Goal: Task Accomplishment & Management: Use online tool/utility

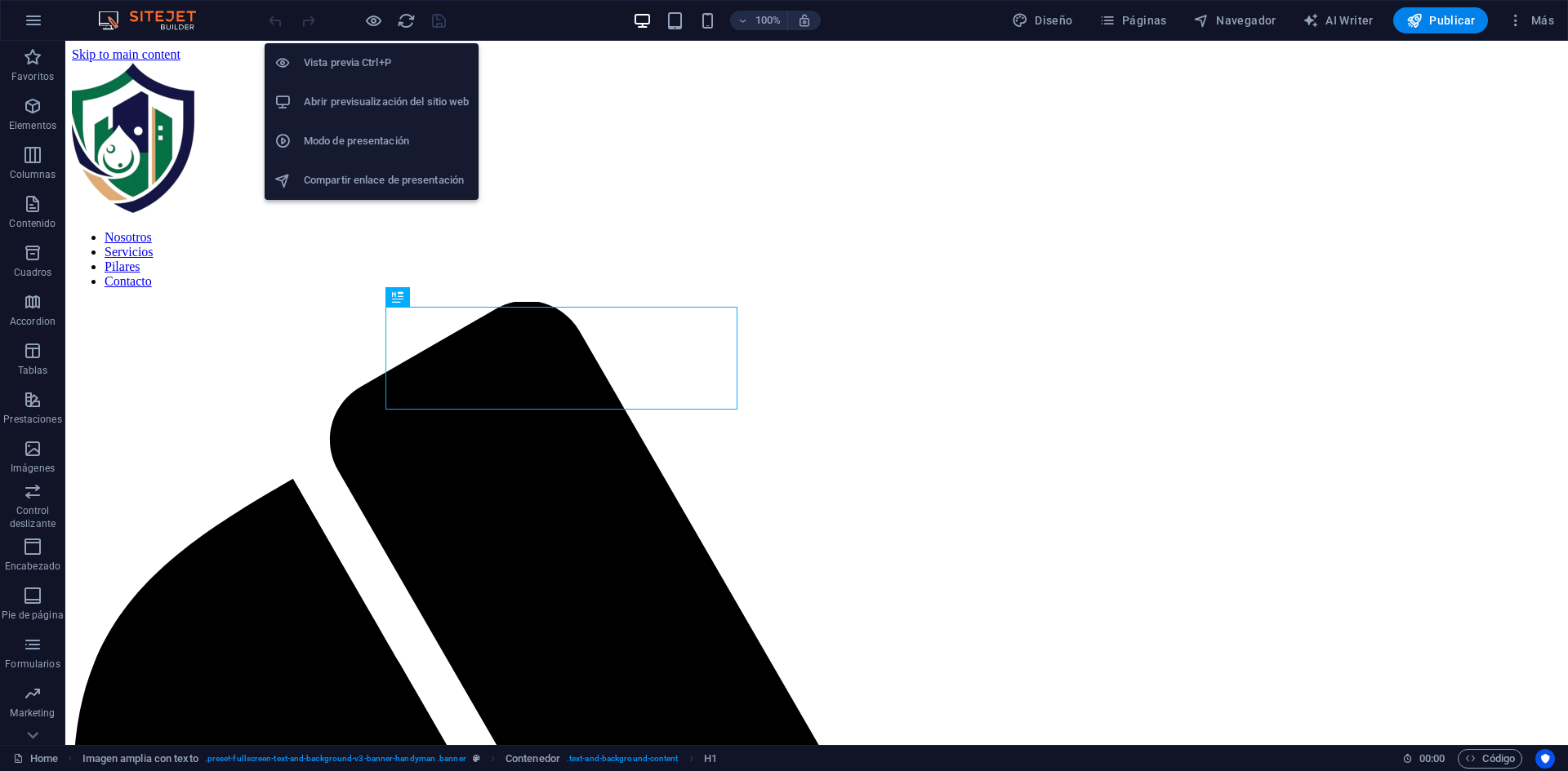
drag, startPoint x: 374, startPoint y: 20, endPoint x: 391, endPoint y: 14, distance: 18.0
click at [373, 20] on icon "button" at bounding box center [373, 20] width 19 height 18
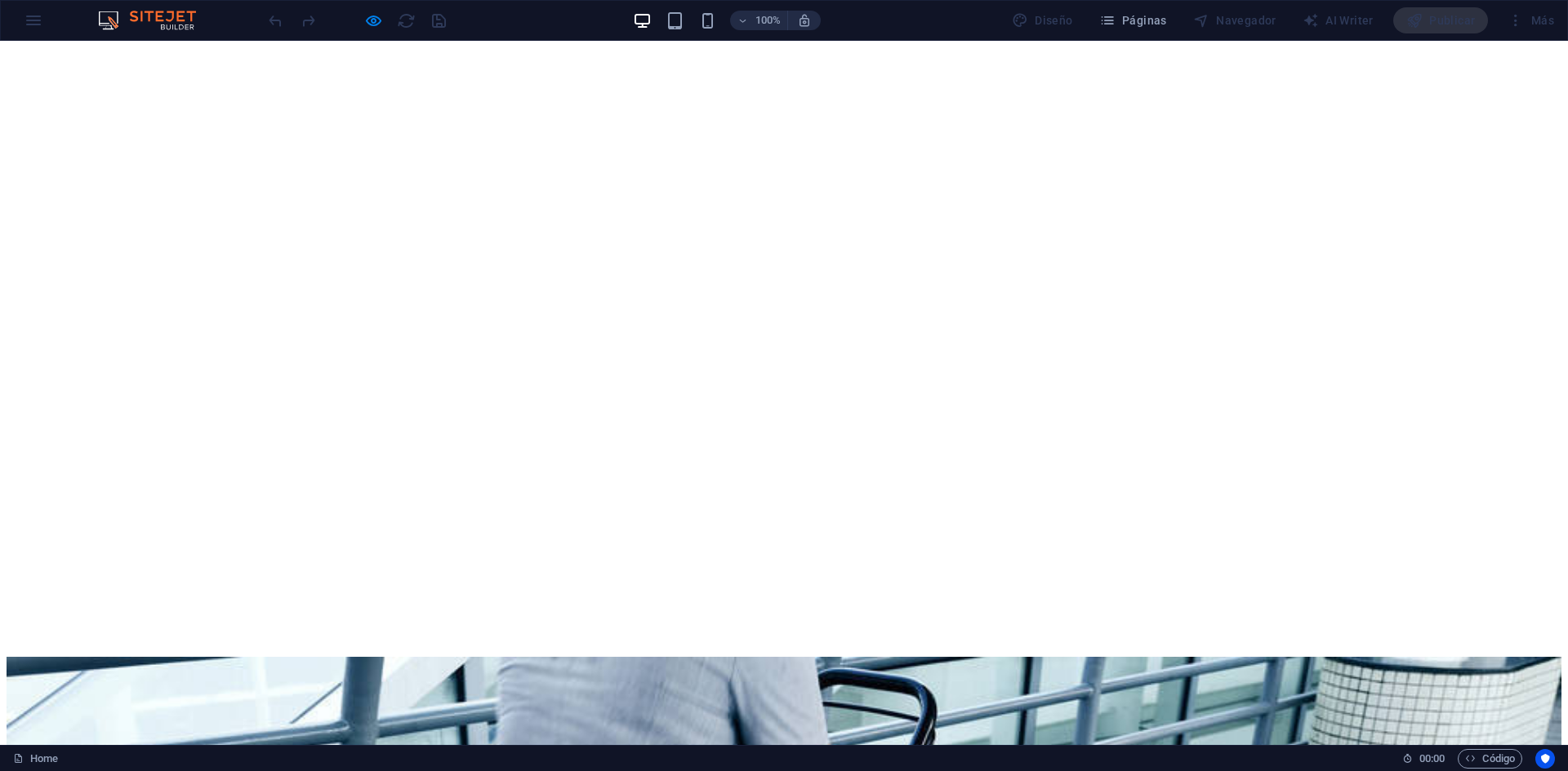
scroll to position [2720, 0]
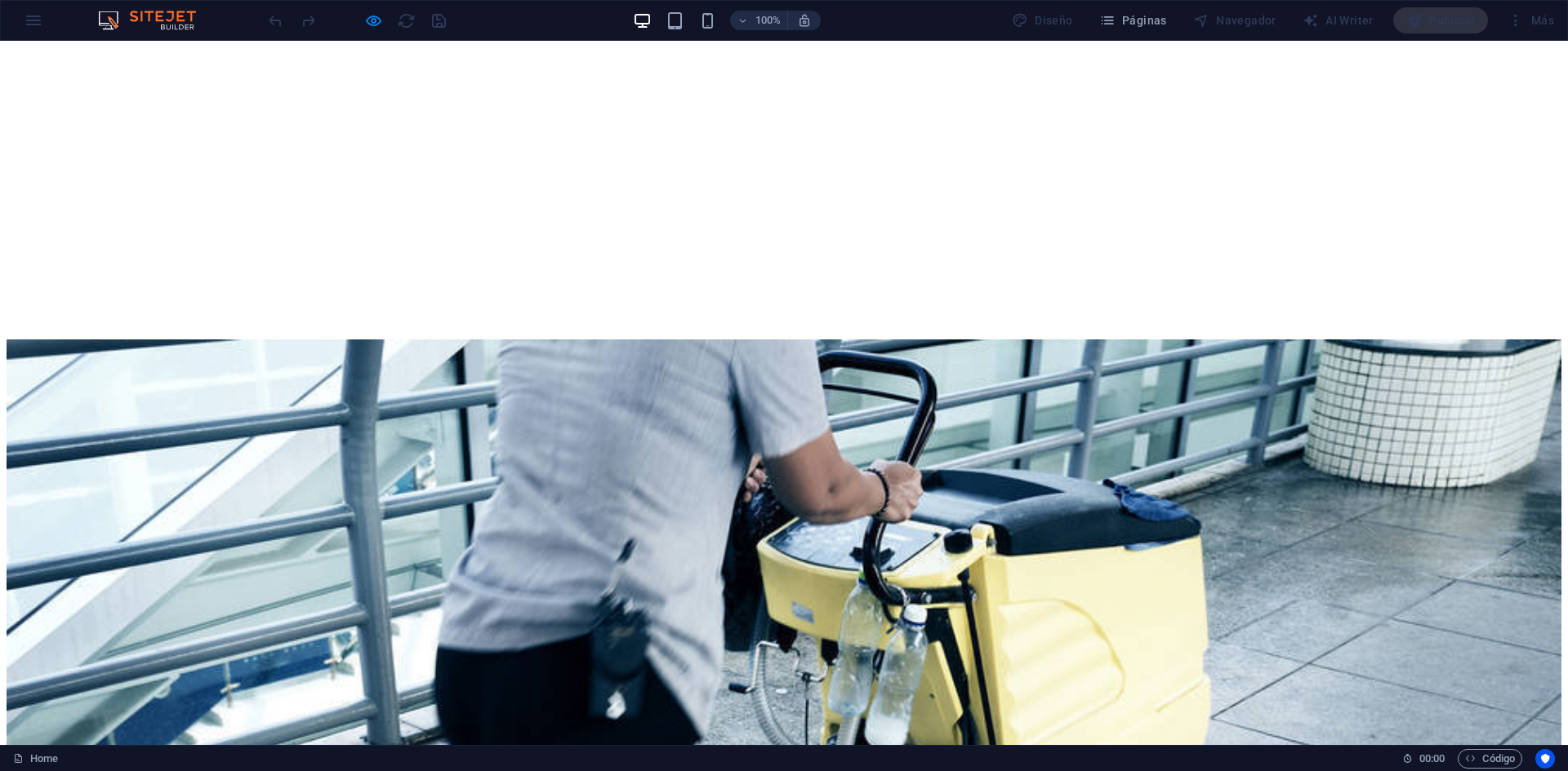
scroll to position [3265, 0]
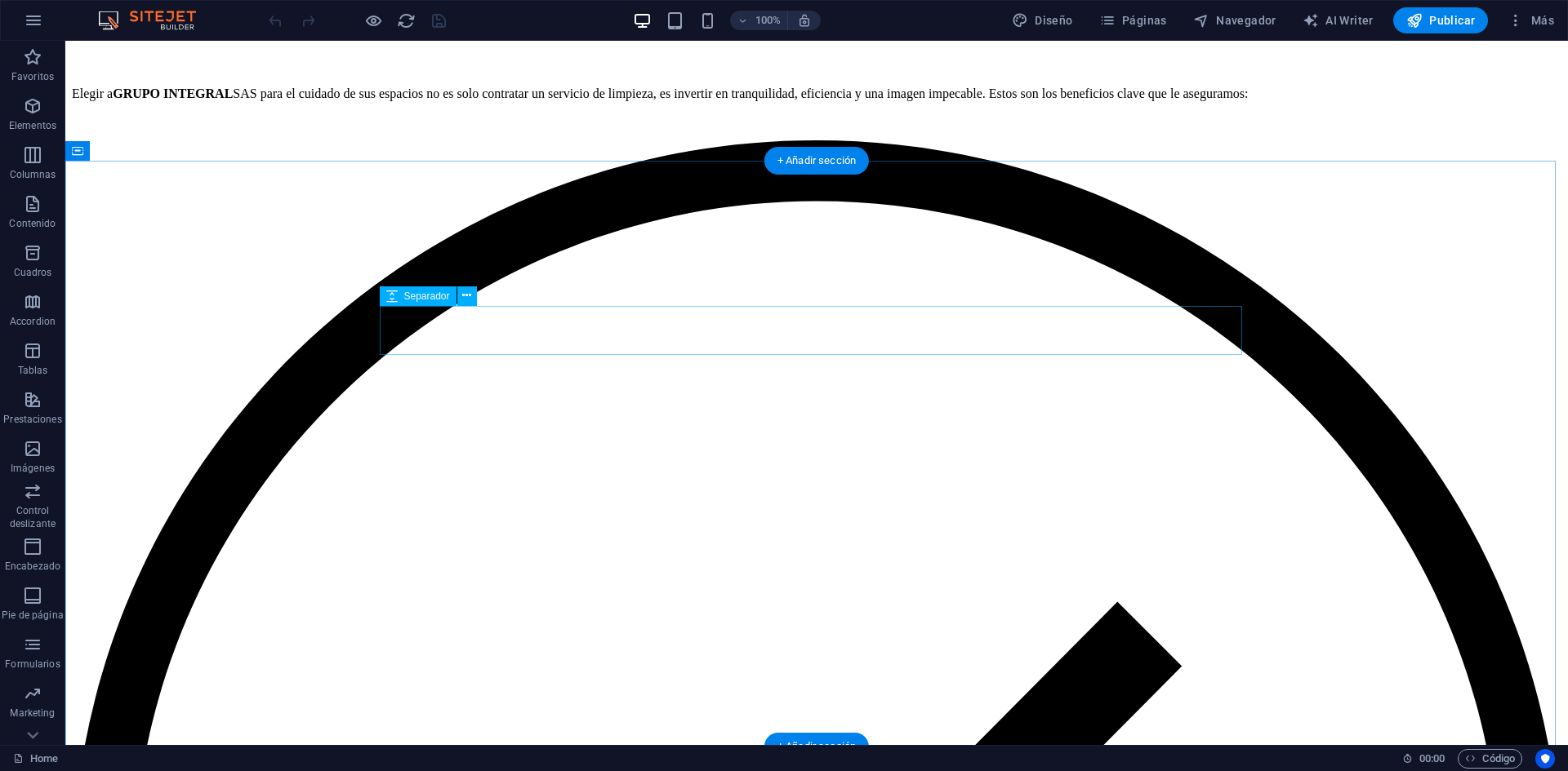
scroll to position [4729, 0]
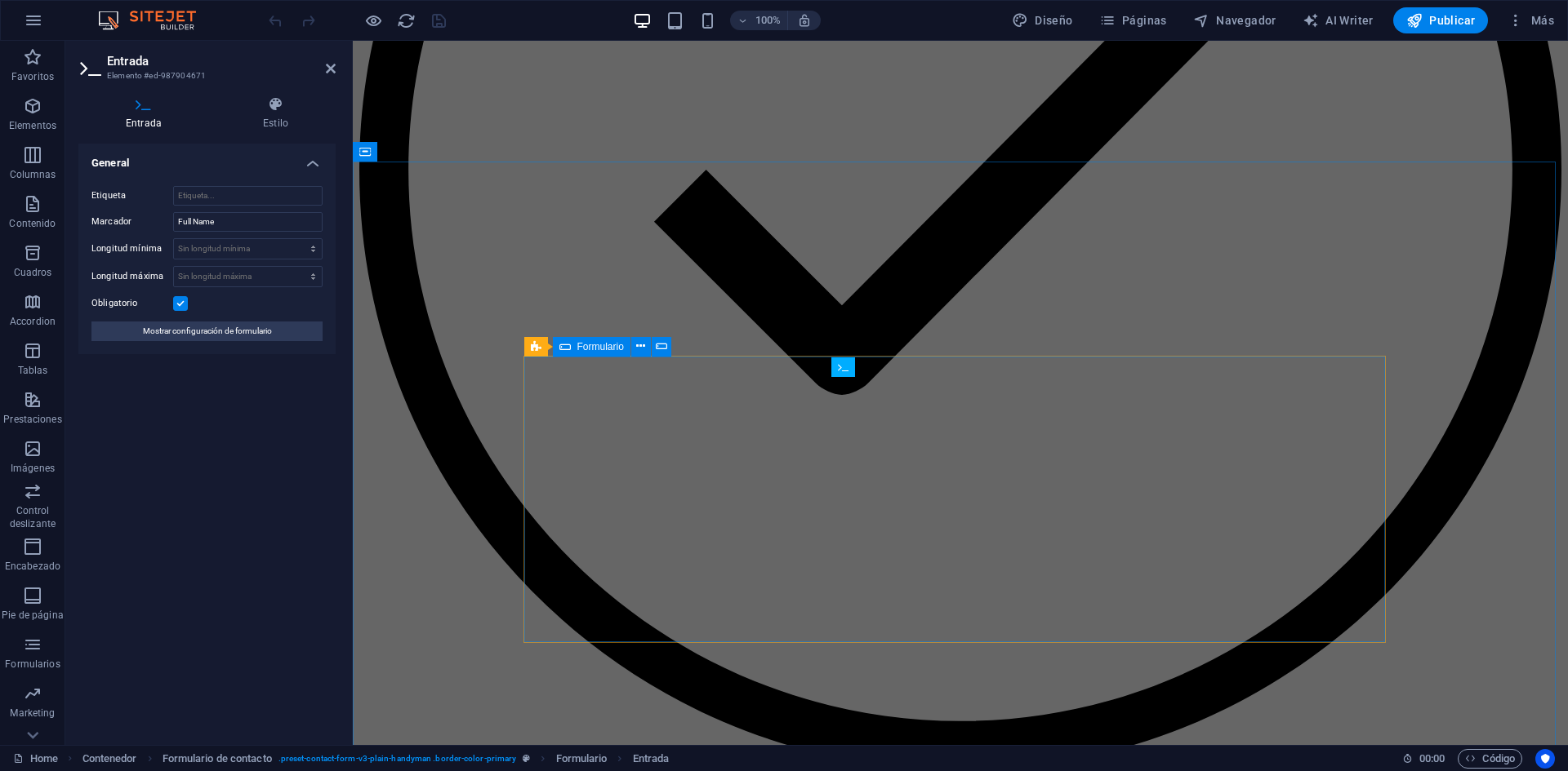
scroll to position [5163, 0]
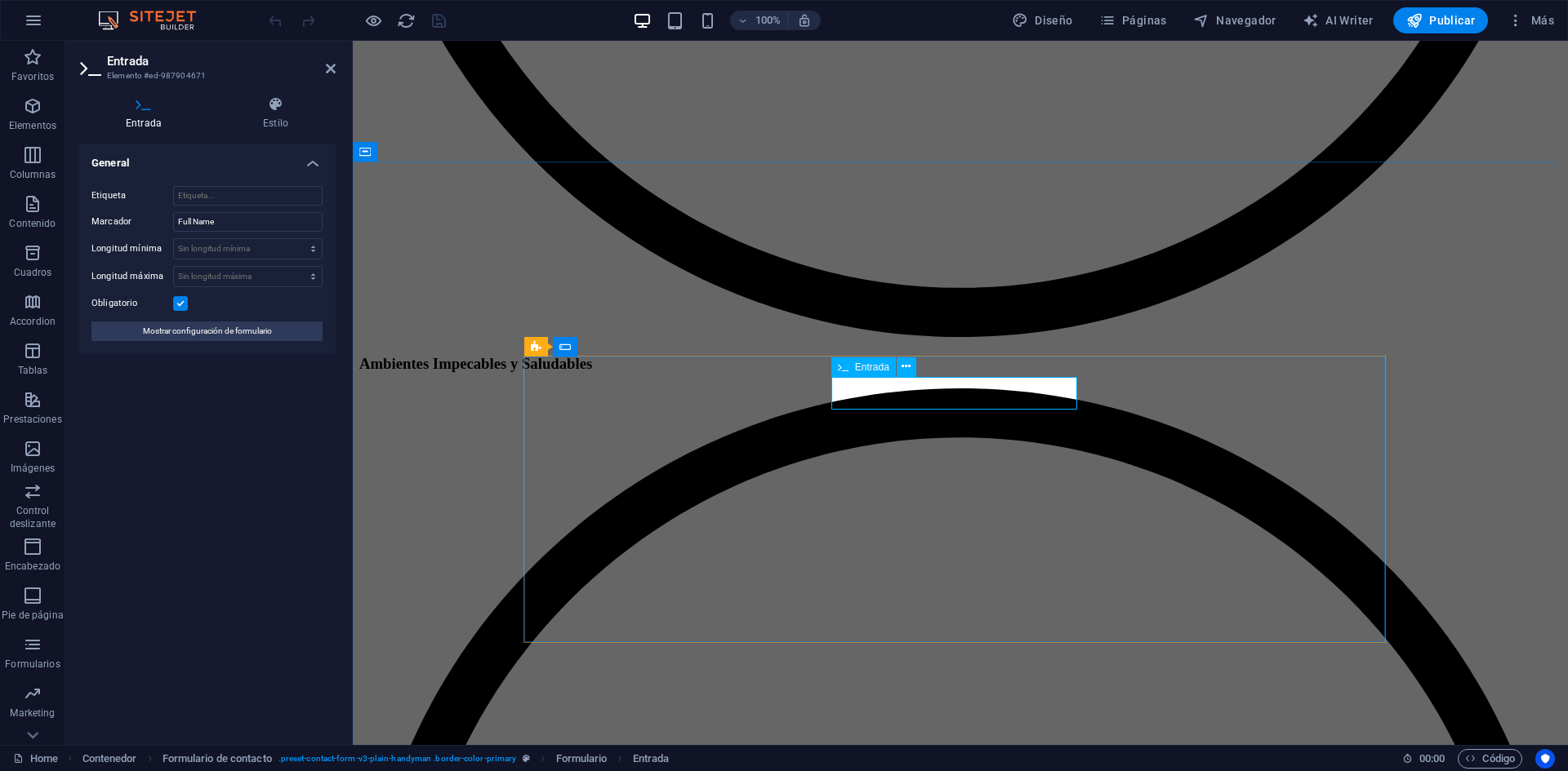
click at [212, 225] on input "Full Name" at bounding box center [247, 222] width 149 height 19
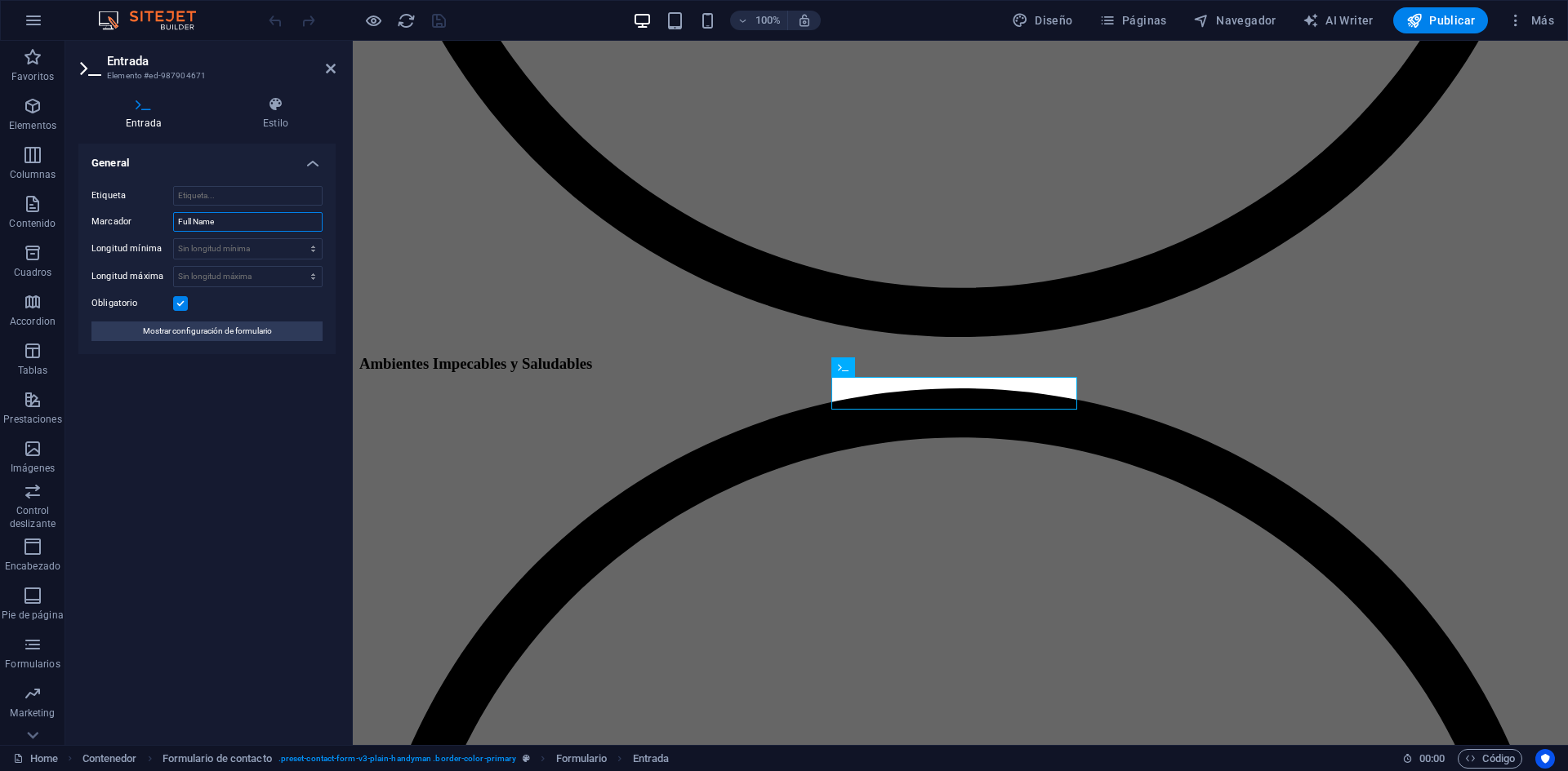
click at [212, 225] on input "Full Name" at bounding box center [247, 222] width 149 height 19
type input "N"
type input "Nombre"
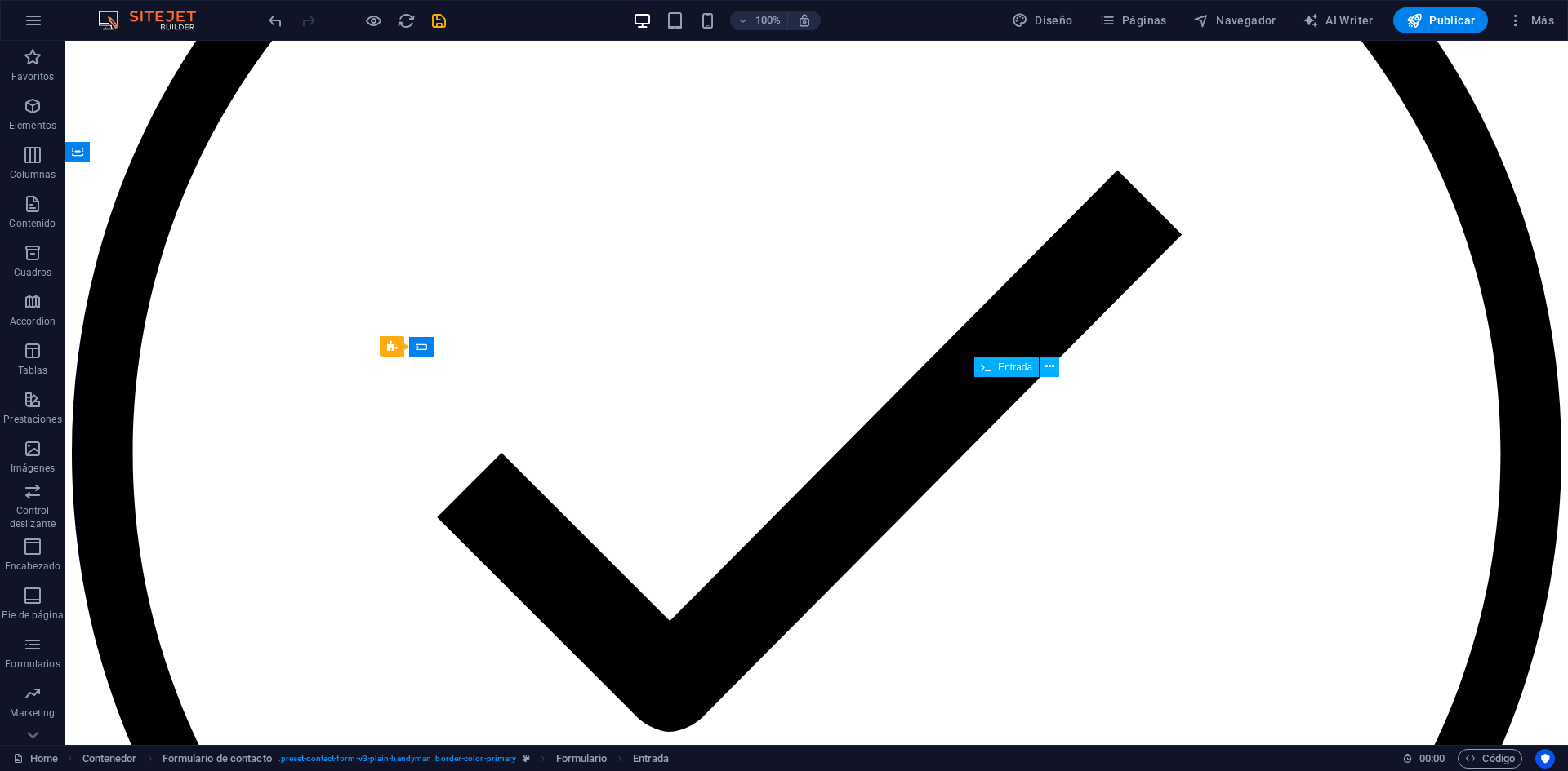
scroll to position [4742, 0]
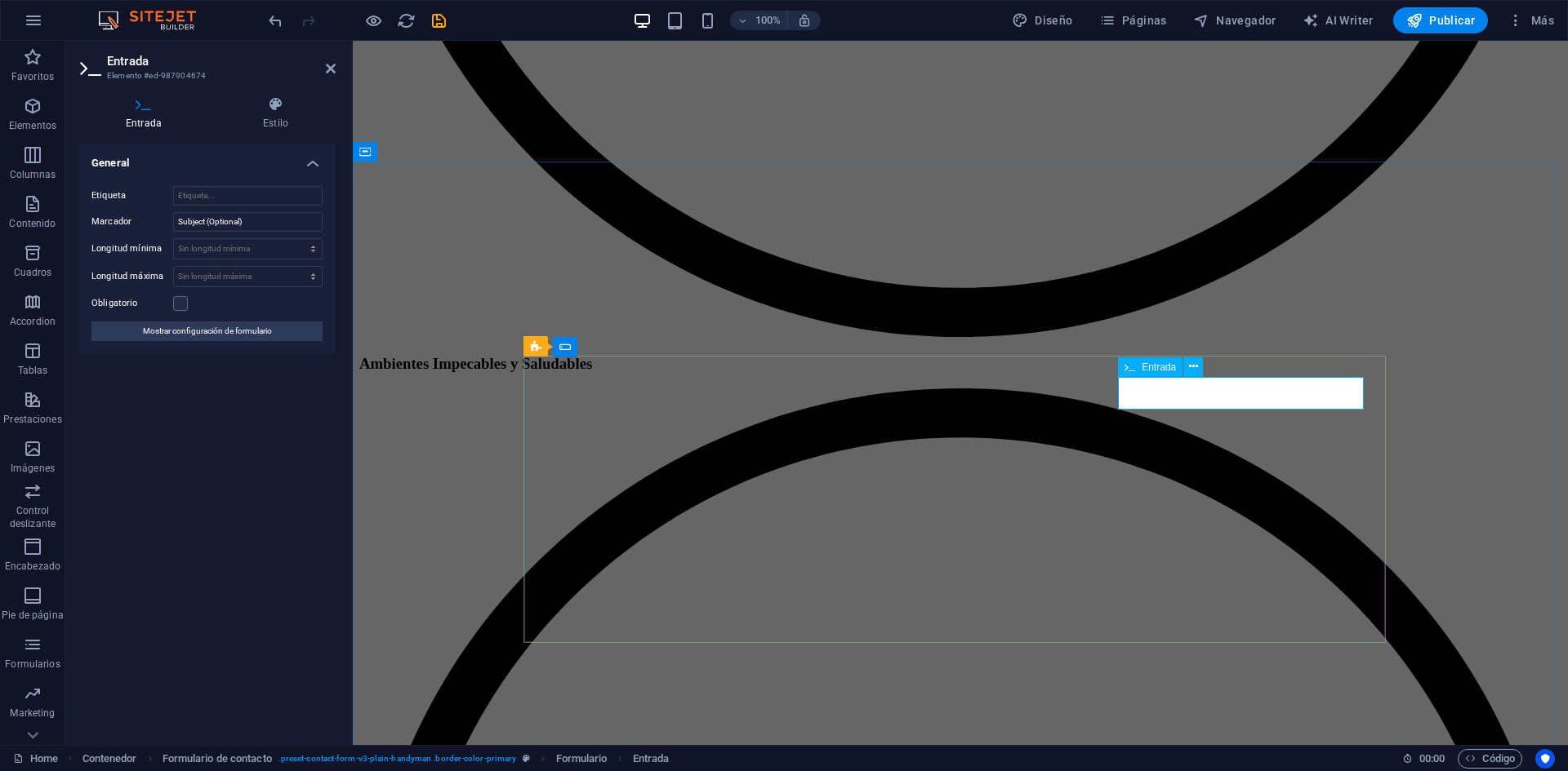
click at [256, 222] on input "Subject (Optional)" at bounding box center [247, 222] width 149 height 19
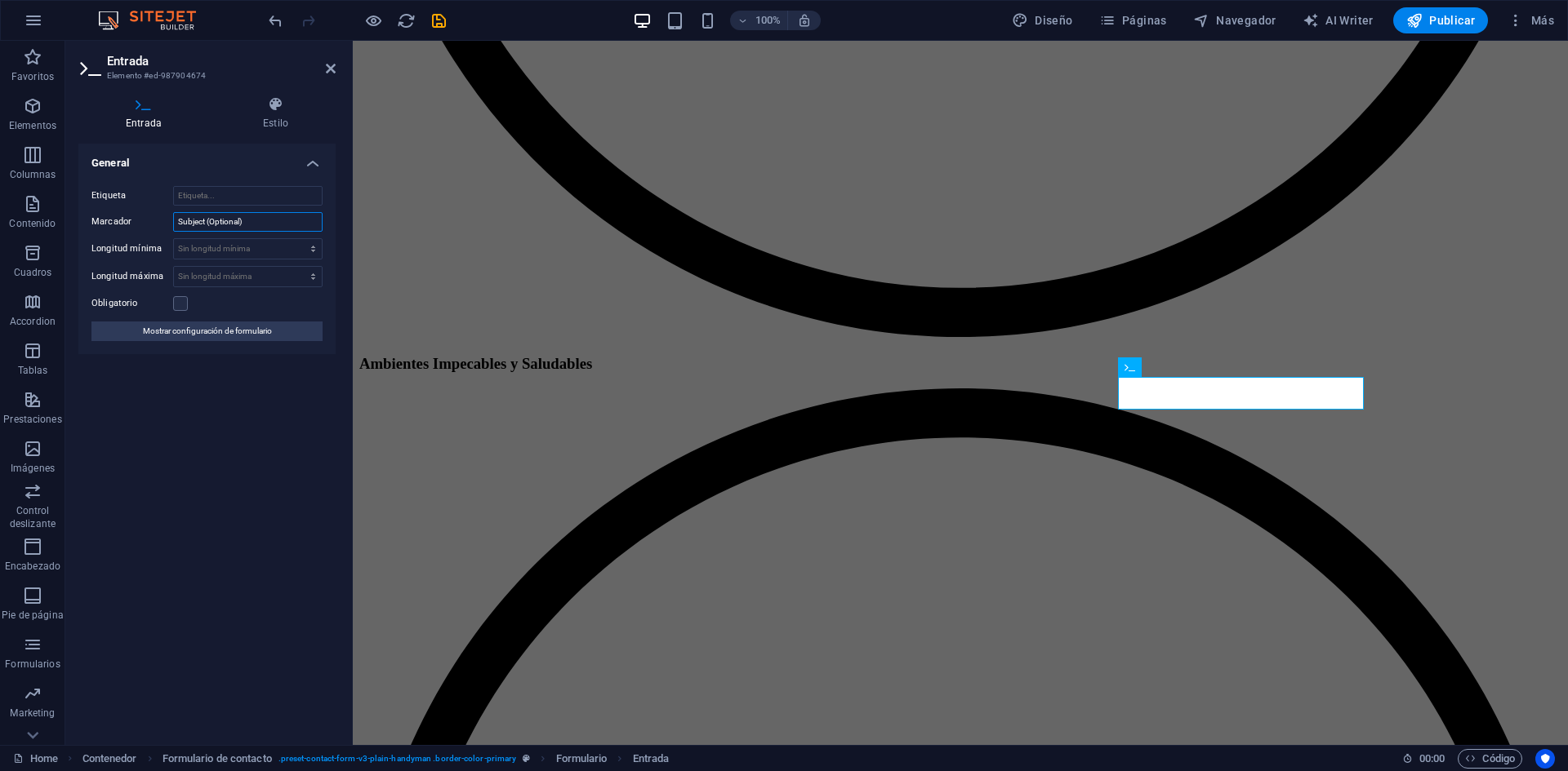
click at [256, 222] on input "Subject (Optional)" at bounding box center [247, 222] width 149 height 19
type input "E"
type input "C"
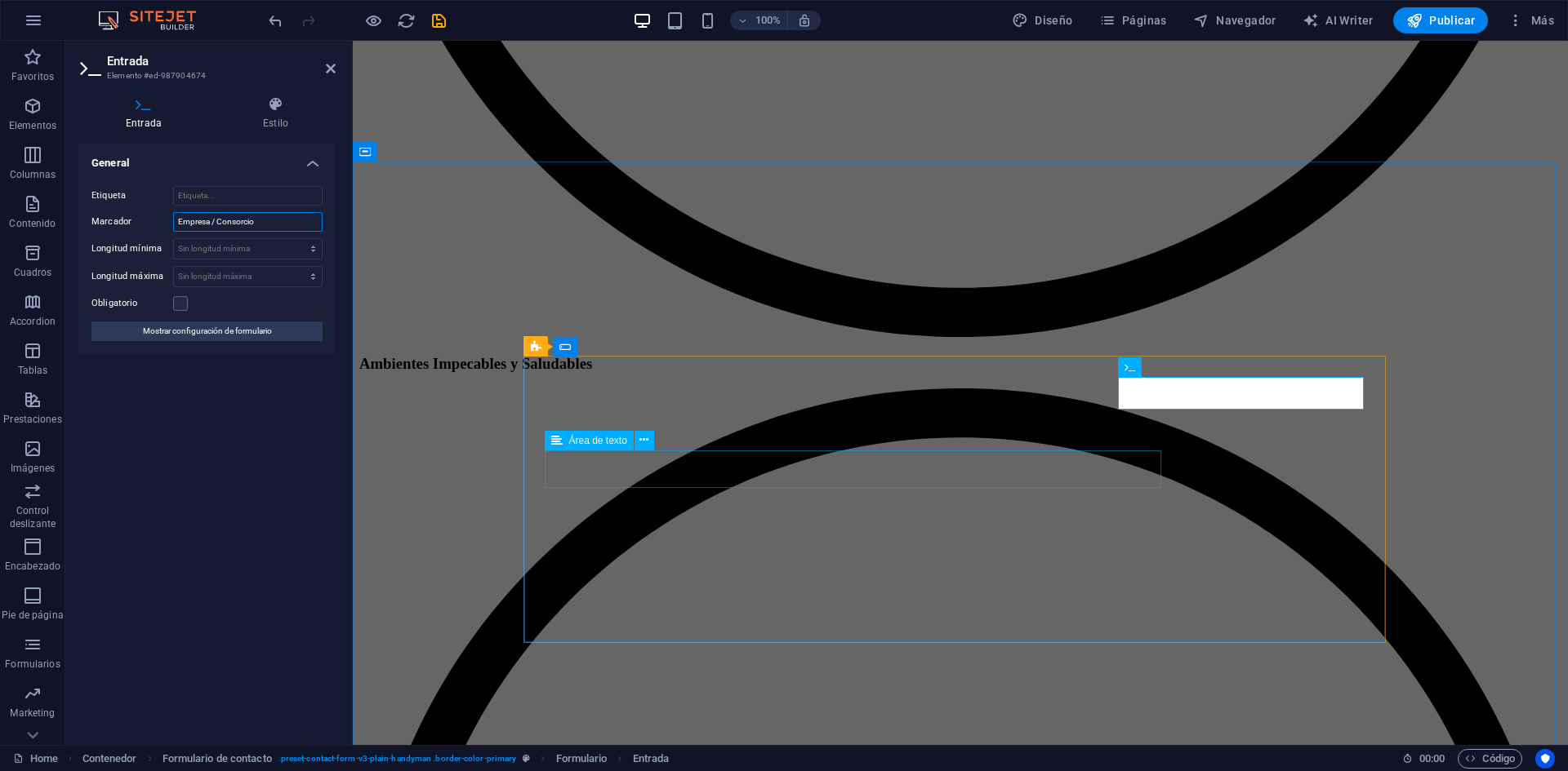
type input "Empresa / Consorcio"
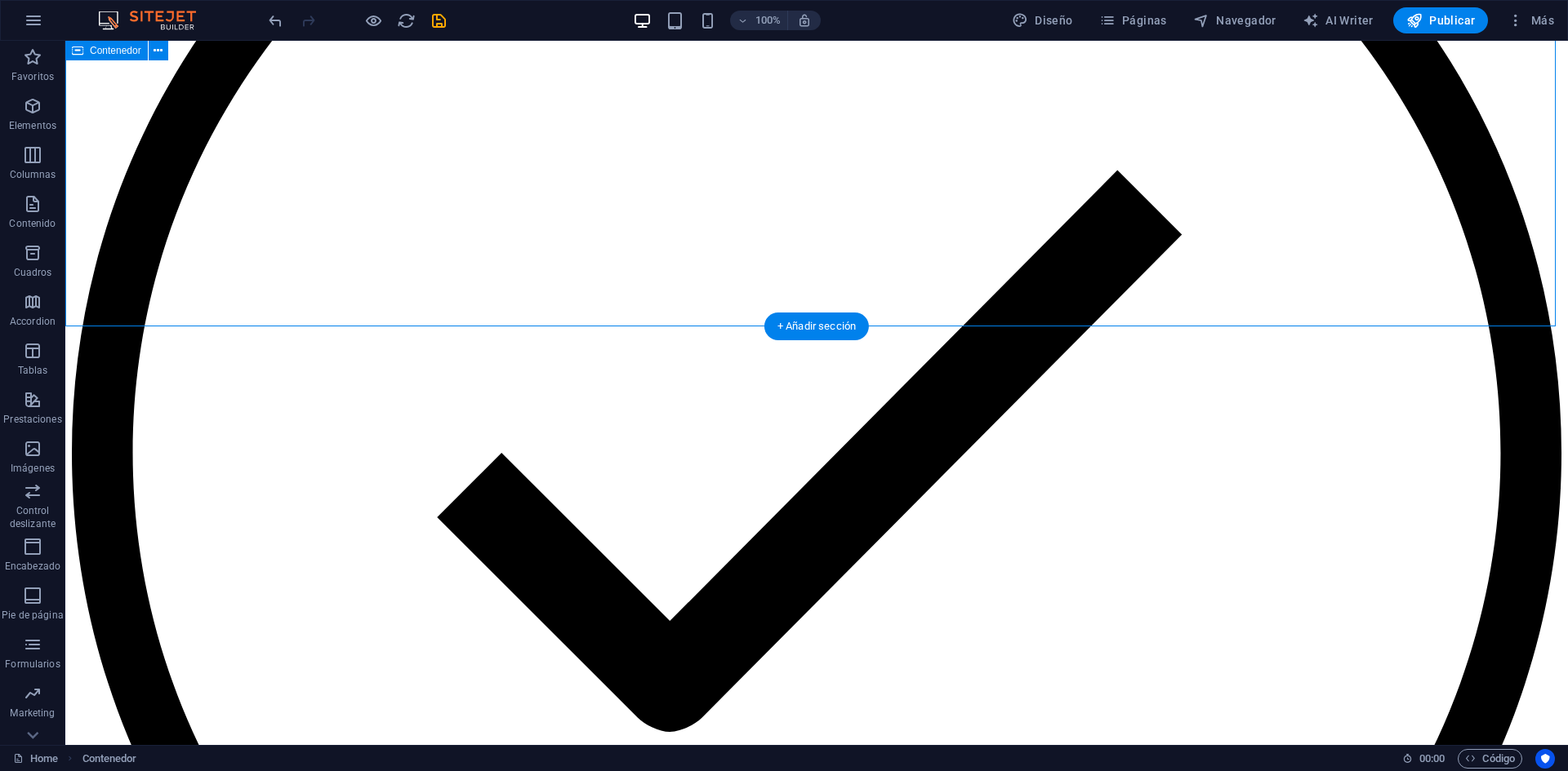
scroll to position [4946, 0]
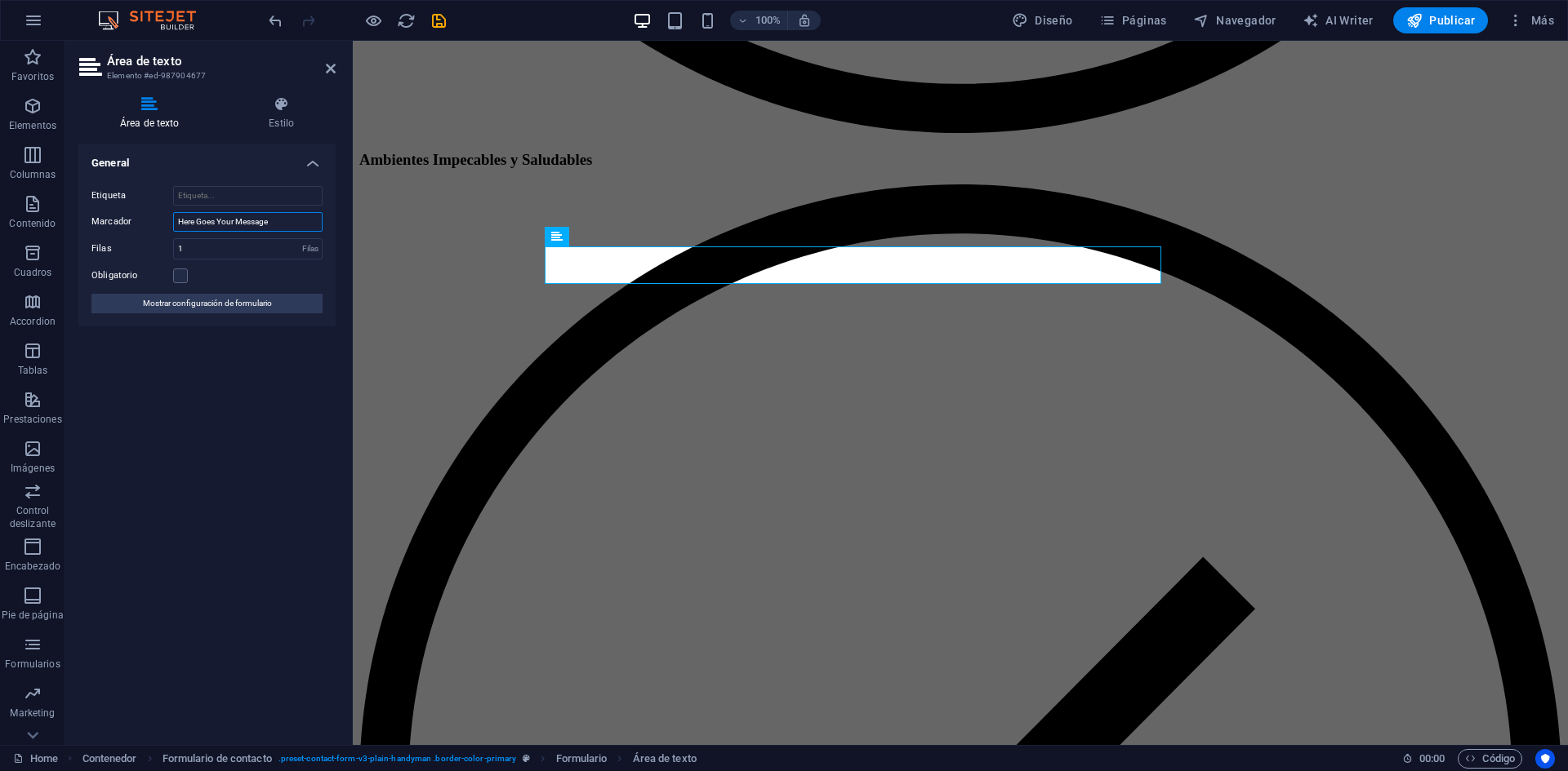
drag, startPoint x: 273, startPoint y: 225, endPoint x: 159, endPoint y: 226, distance: 114.0
click at [159, 226] on div "Marcador Here Goes Your Message" at bounding box center [206, 222] width 231 height 19
type input "Mensaje"
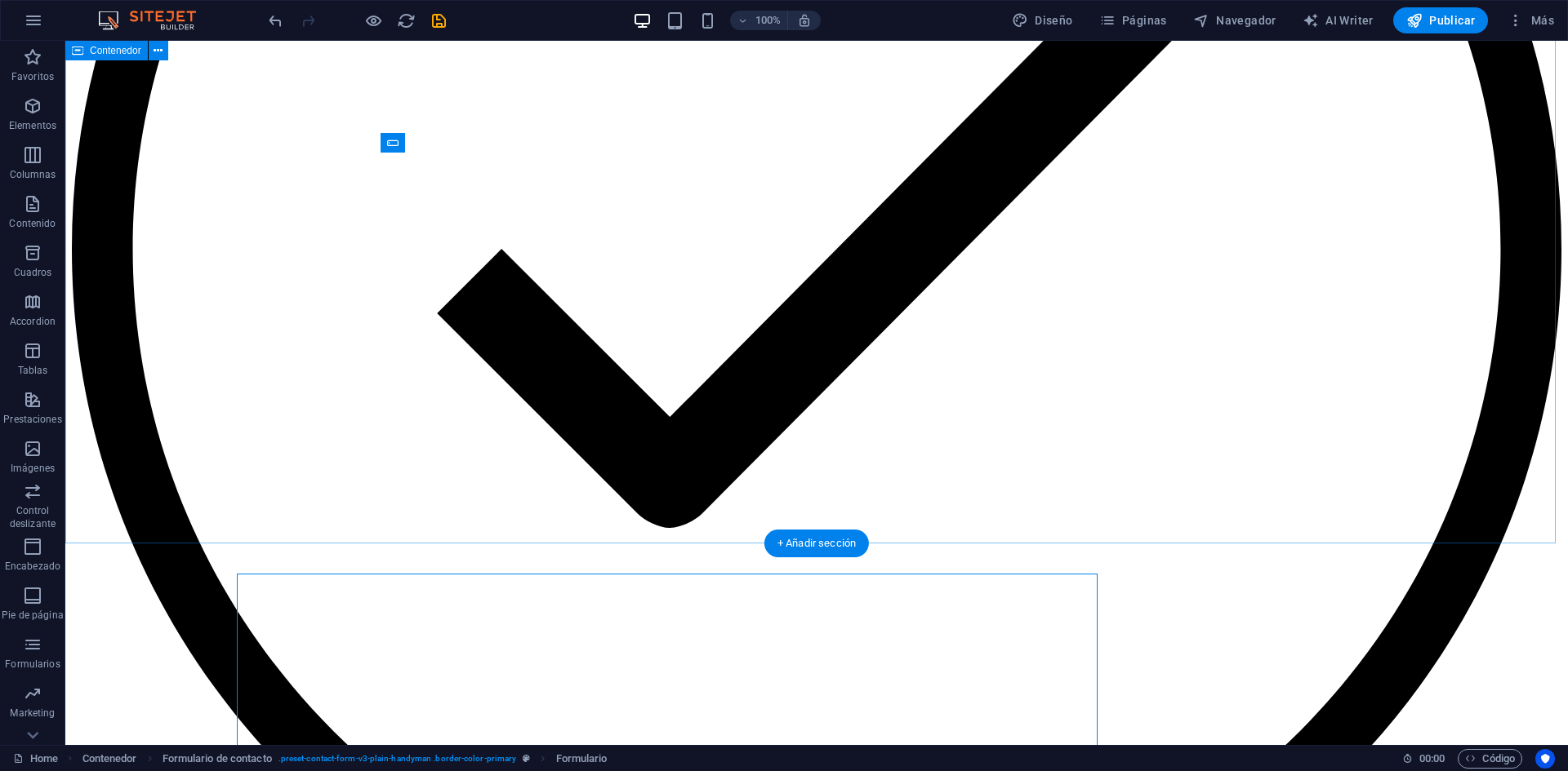
scroll to position [4946, 0]
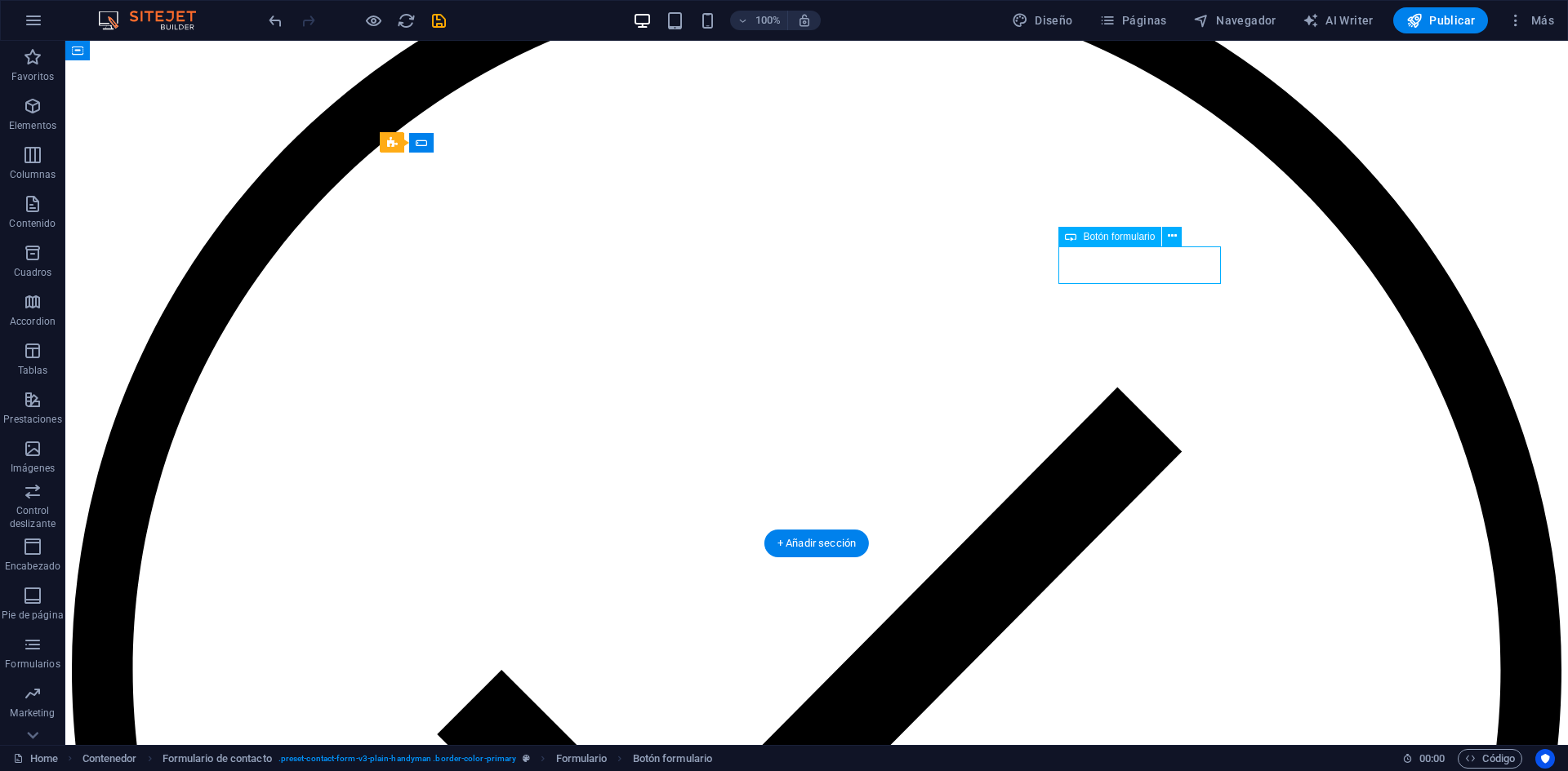
select select "px"
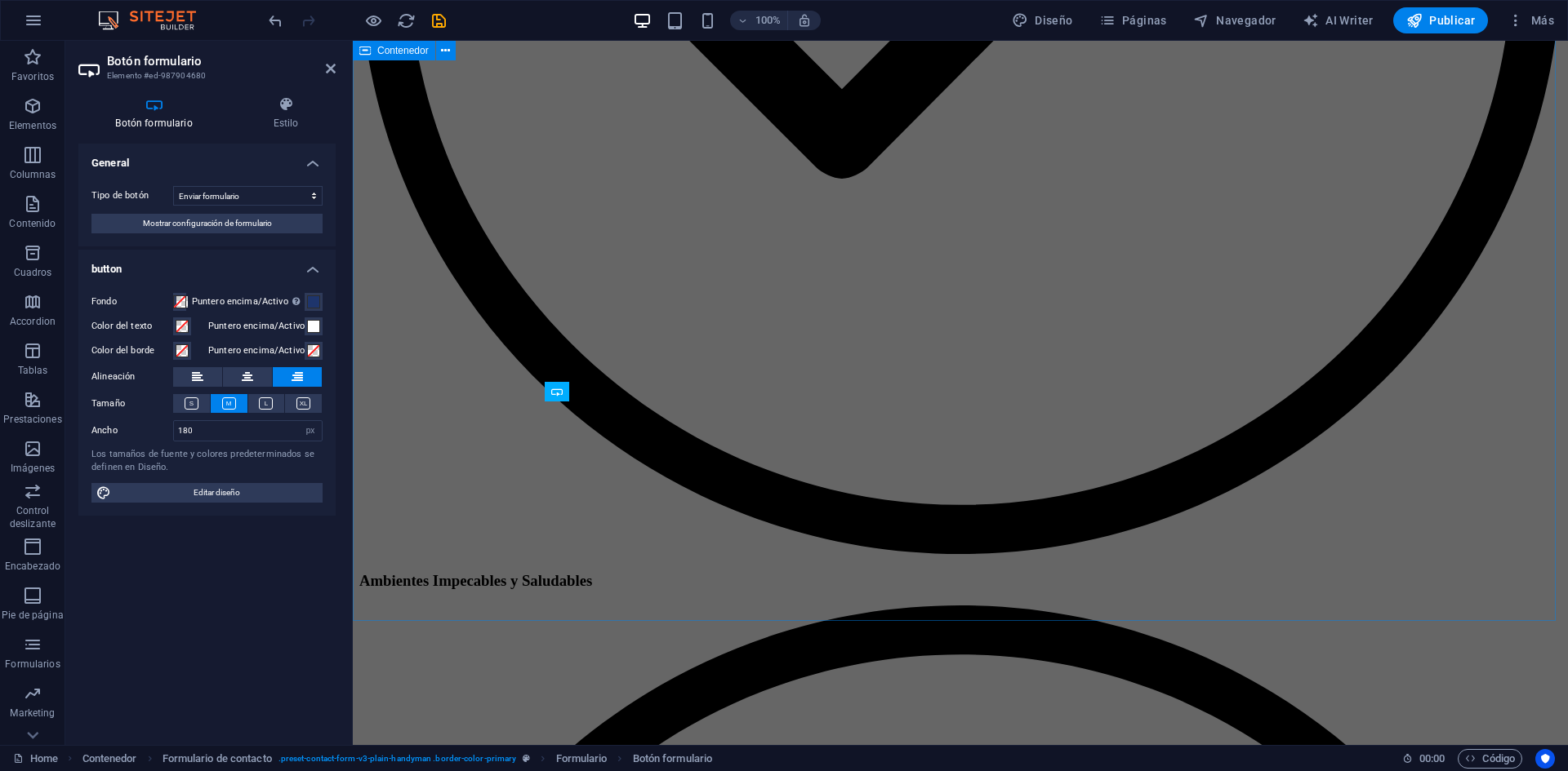
scroll to position [5290, 0]
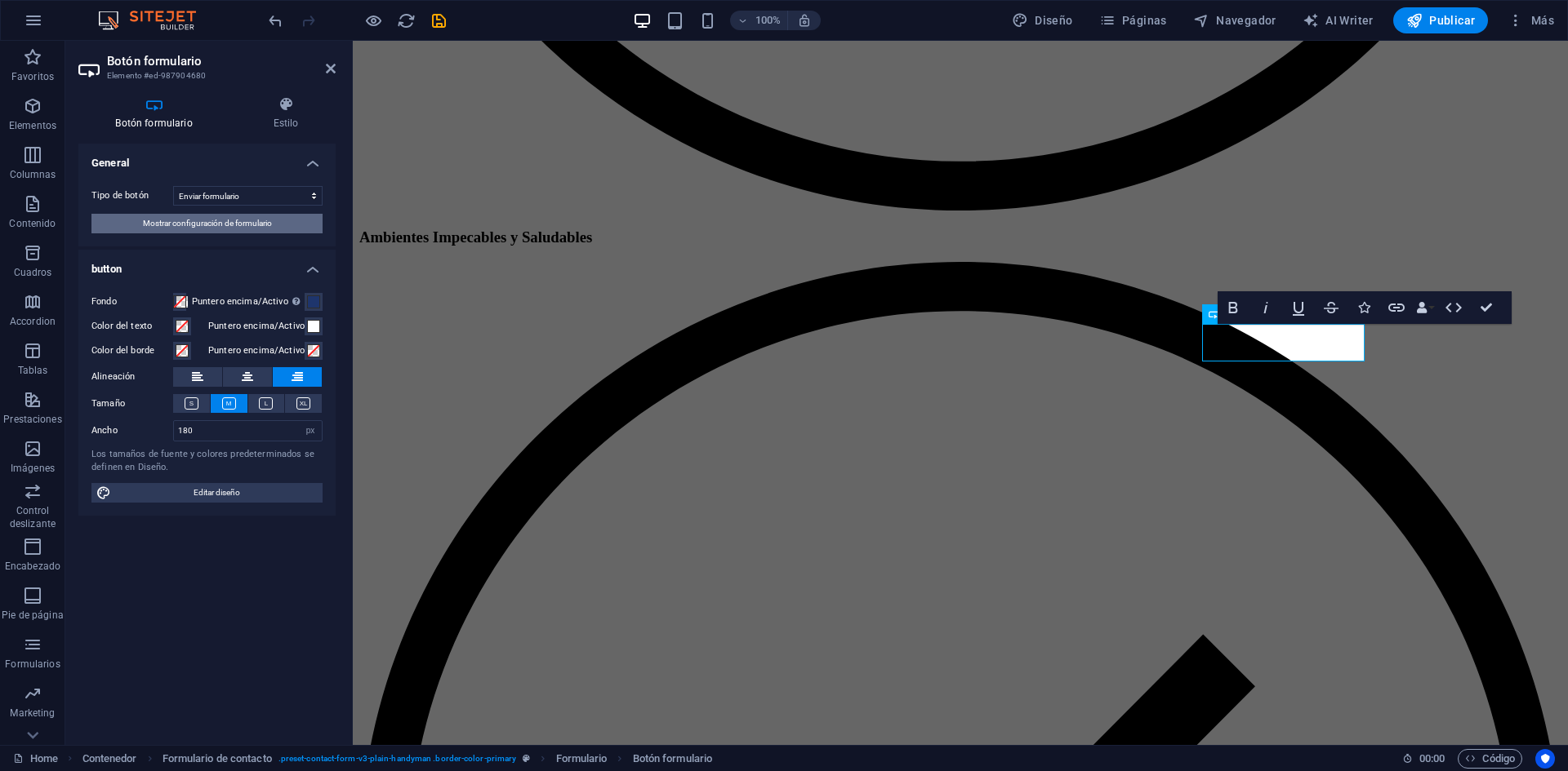
drag, startPoint x: 230, startPoint y: 225, endPoint x: 56, endPoint y: 156, distance: 187.2
click at [230, 225] on span "Mostrar configuración de formulario" at bounding box center [207, 224] width 129 height 19
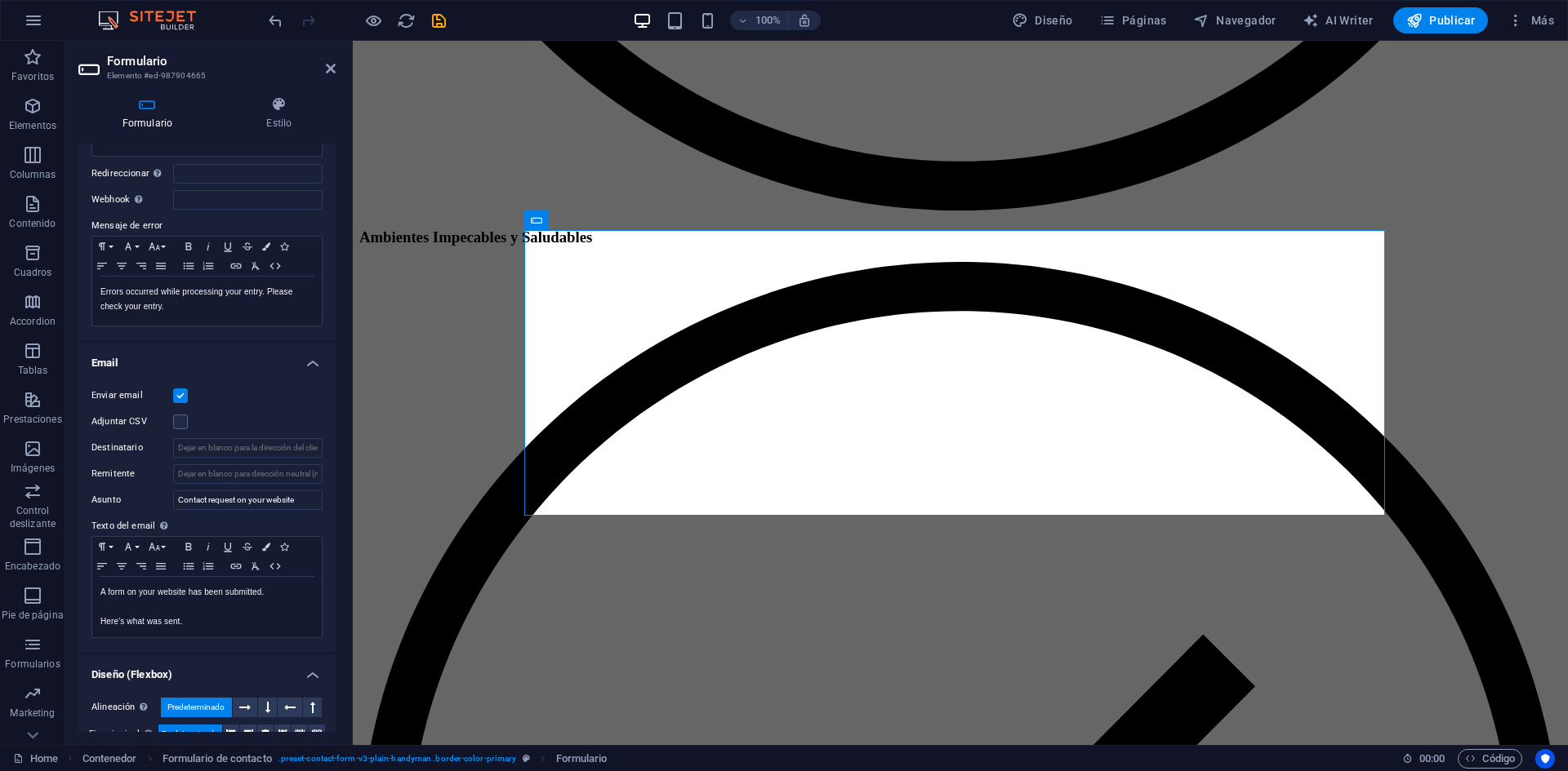
scroll to position [325, 0]
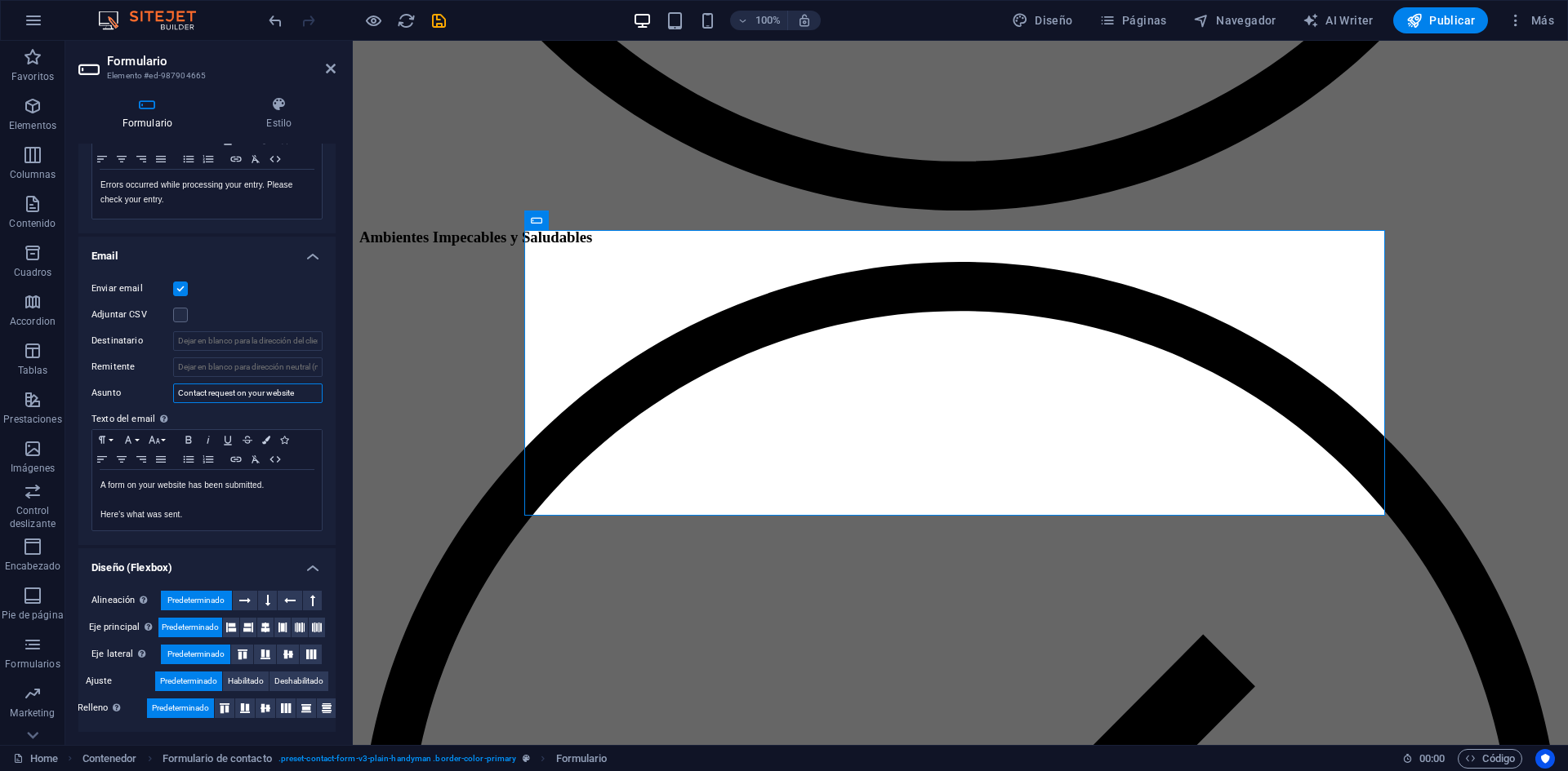
click at [211, 398] on input "Contact request on your website" at bounding box center [247, 393] width 149 height 19
type input "Mensaje enviado desde la pagina"
click at [205, 346] on input "Destinatario" at bounding box center [247, 341] width 149 height 19
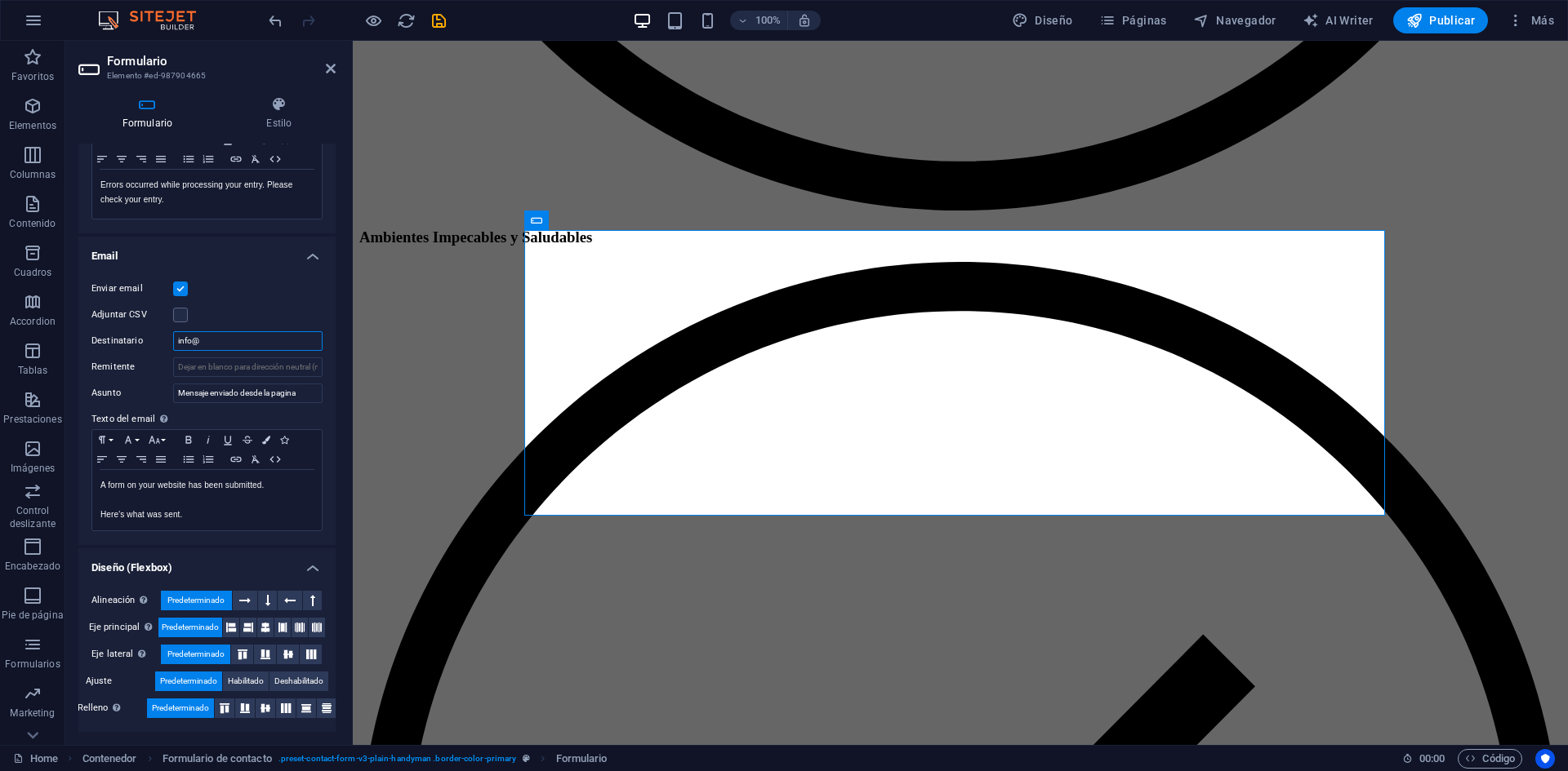
click at [205, 346] on input "info@" at bounding box center [247, 341] width 149 height 19
type input "[EMAIL_ADDRESS][DOMAIN_NAME]"
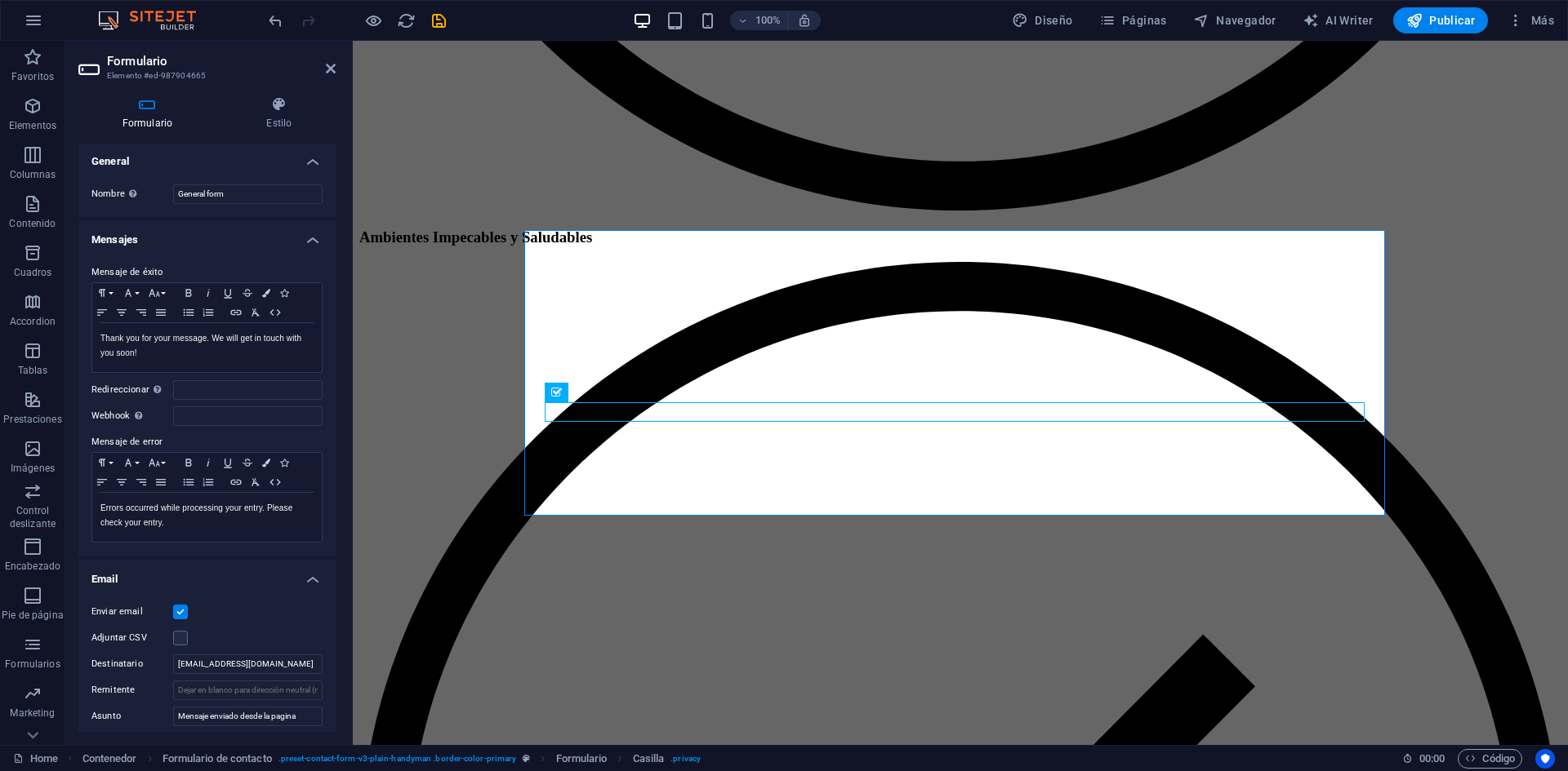
scroll to position [0, 0]
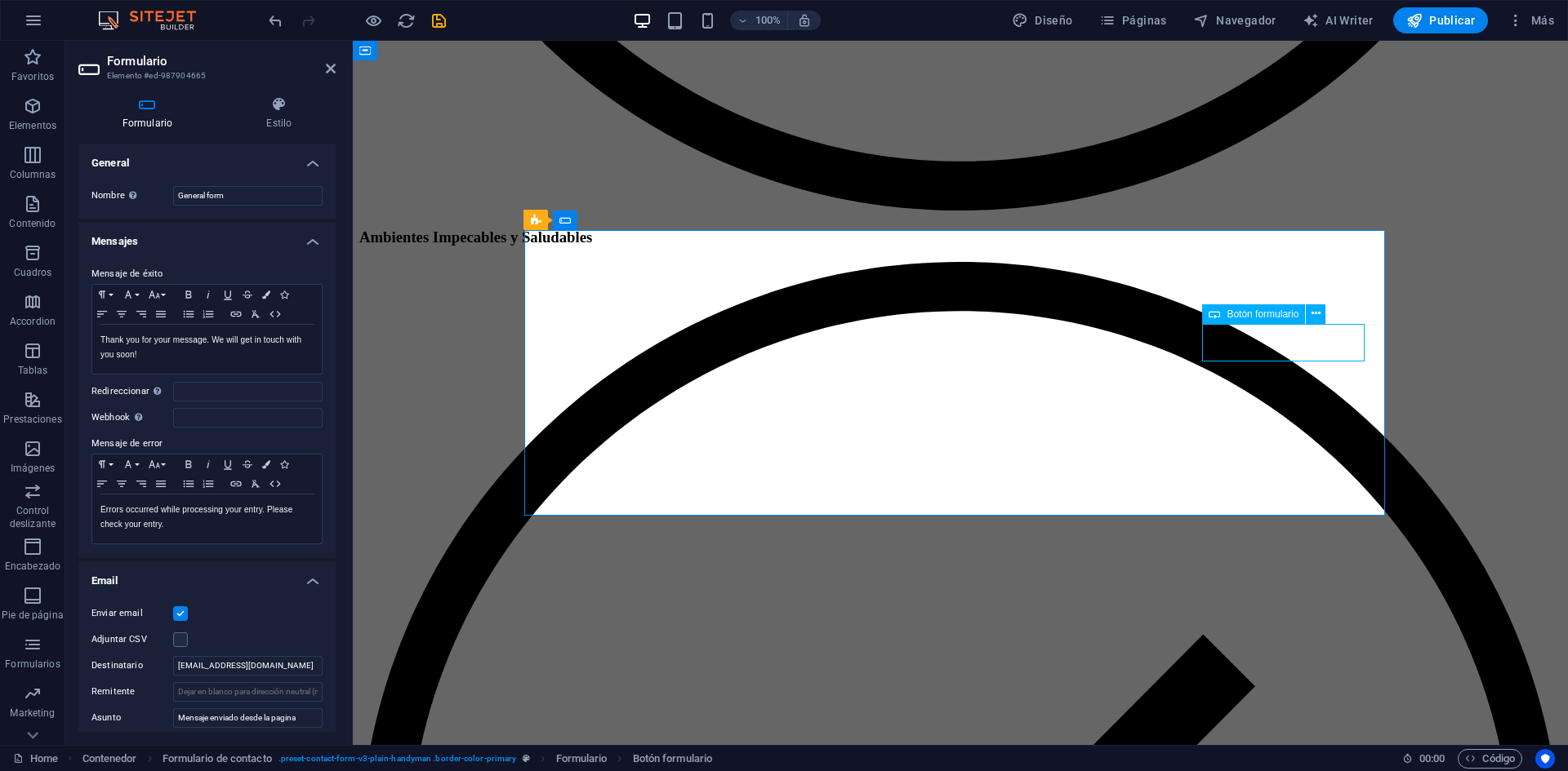
select select "px"
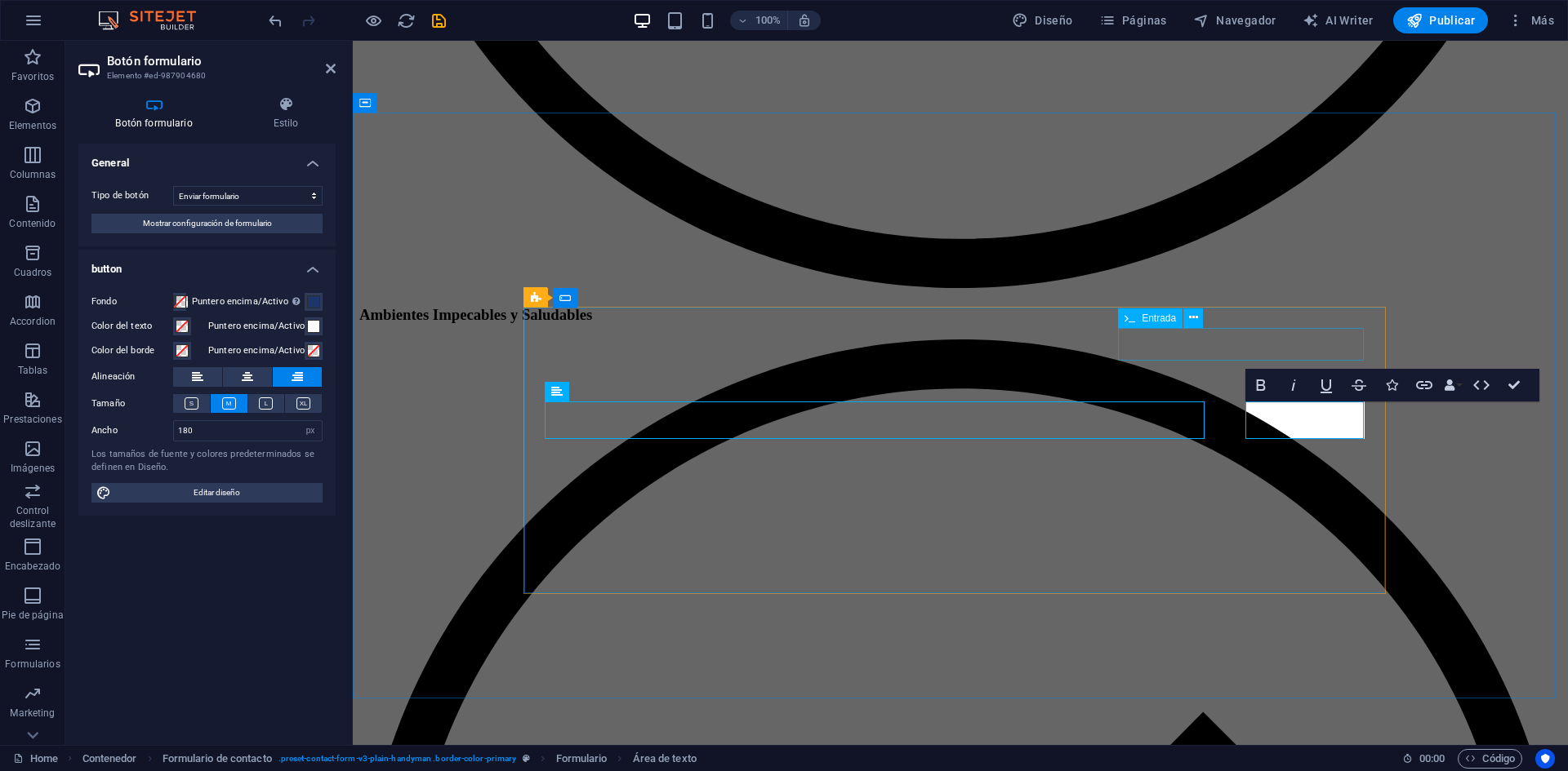
scroll to position [4818, 0]
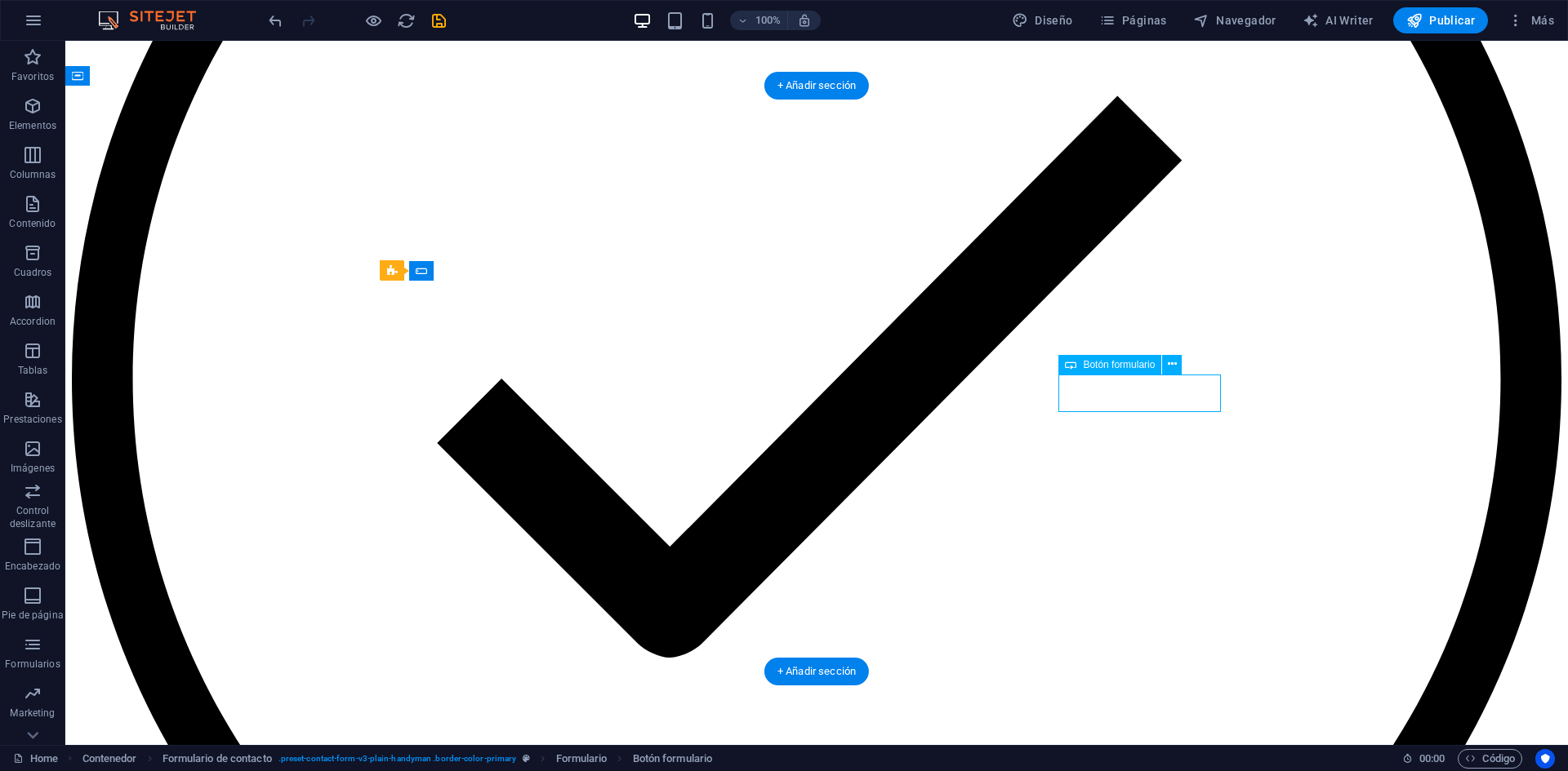
select select "px"
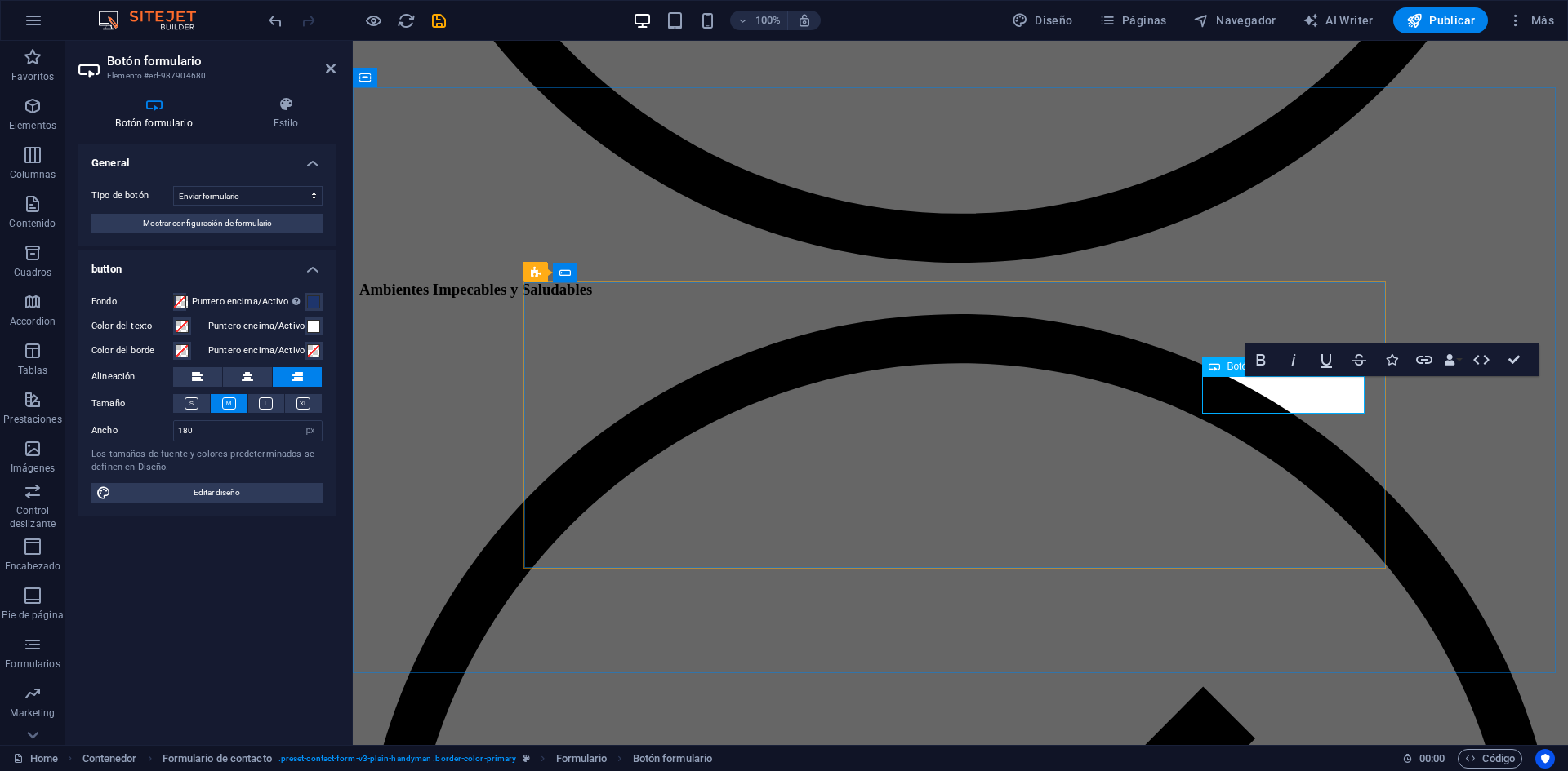
type button "Submit"
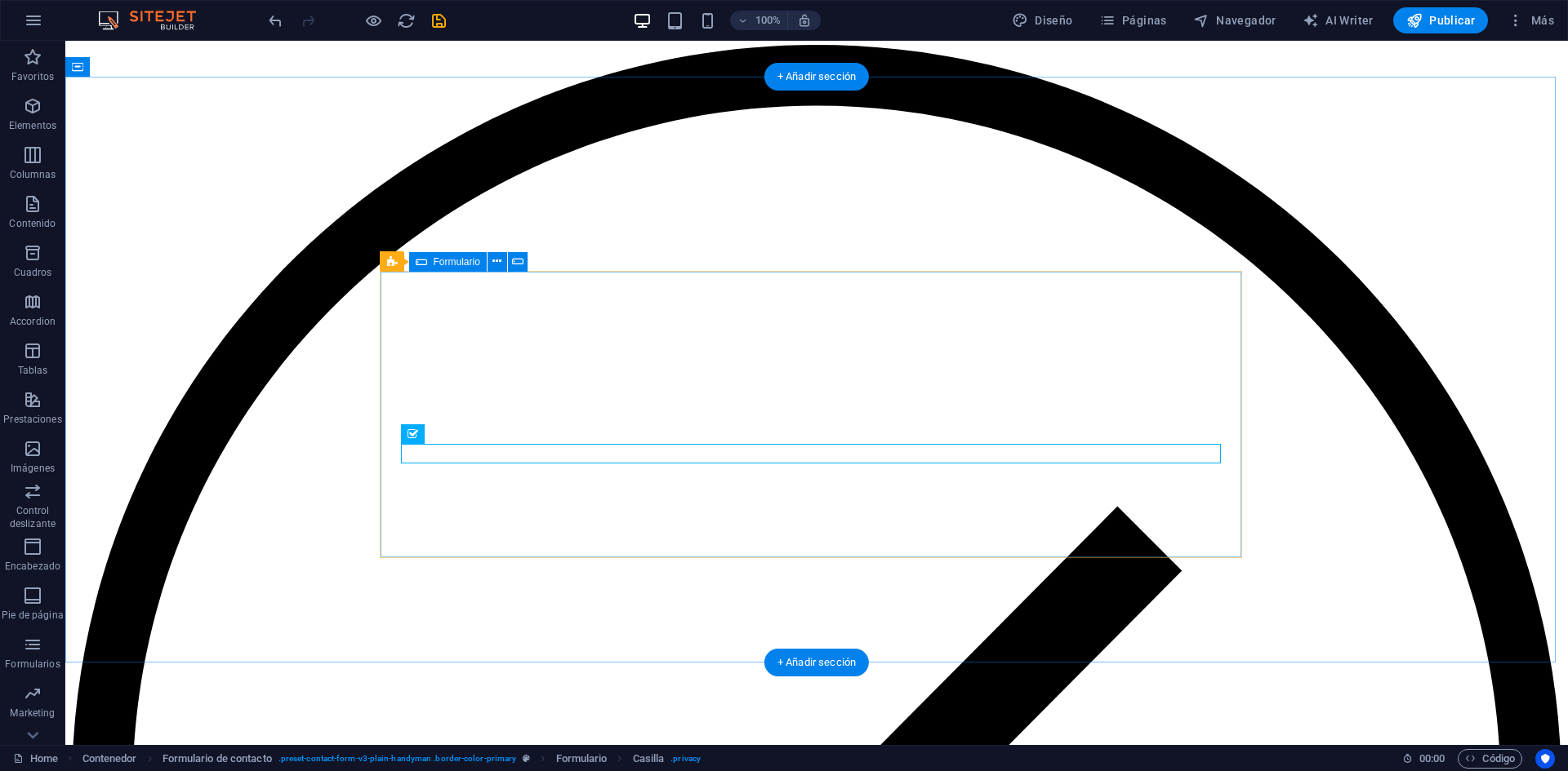
scroll to position [4818, 0]
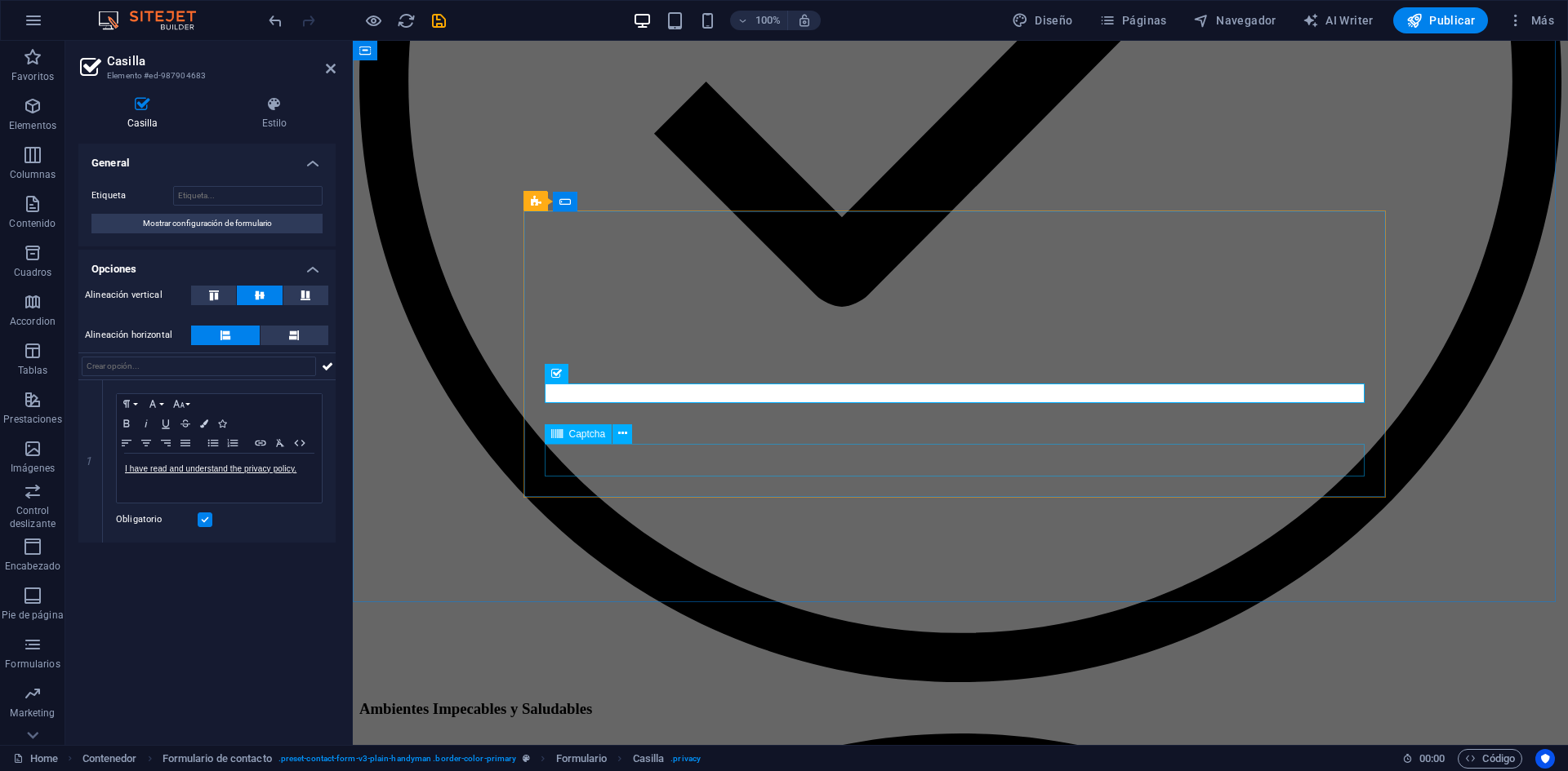
scroll to position [5308, 0]
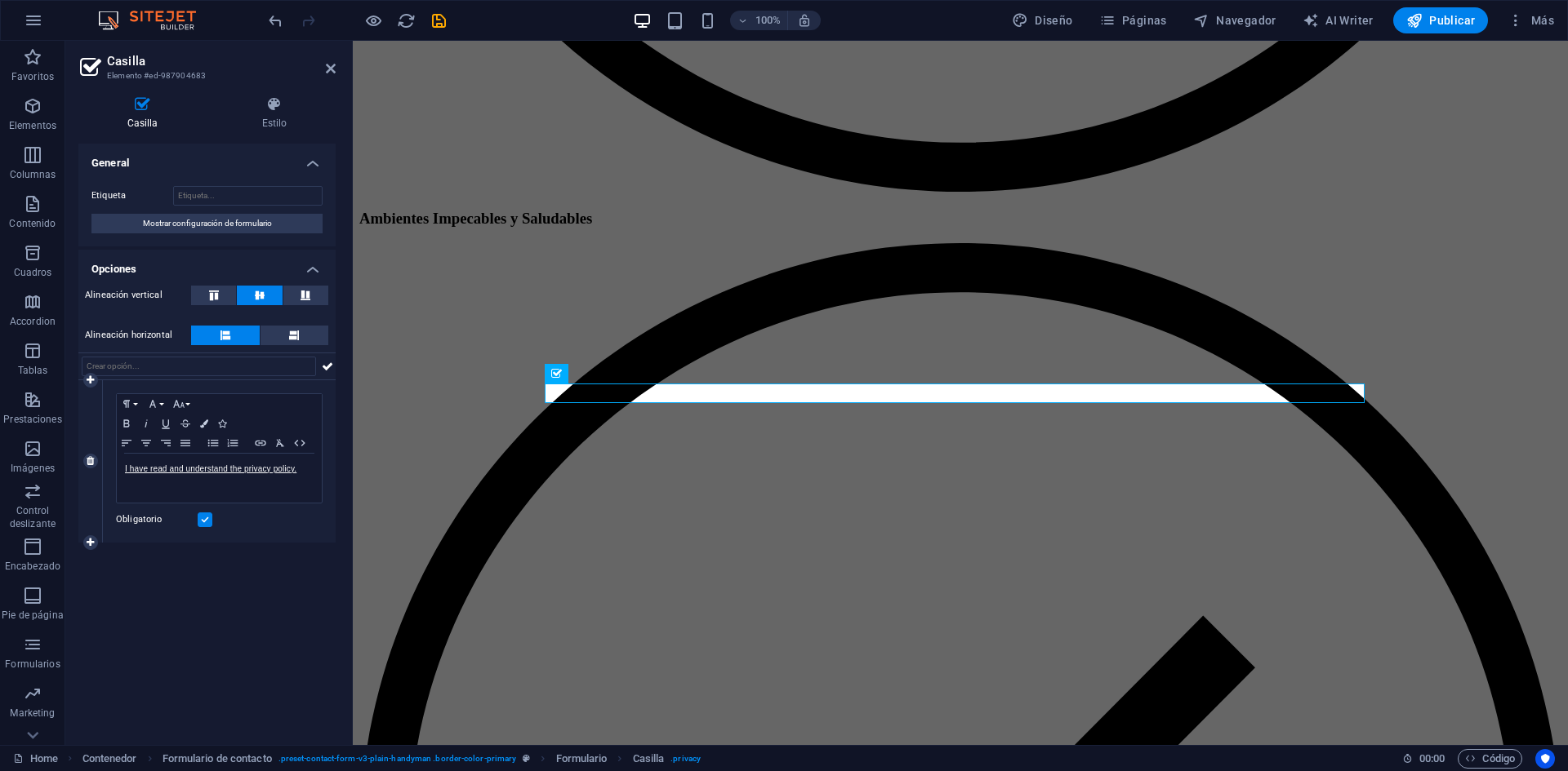
click at [208, 514] on label at bounding box center [205, 519] width 15 height 15
click at [0, 0] on input "Obligatorio" at bounding box center [0, 0] width 0 height 0
click at [208, 514] on label at bounding box center [205, 519] width 15 height 15
click at [0, 0] on input "Obligatorio" at bounding box center [0, 0] width 0 height 0
click at [208, 556] on div "General Etiqueta Mostrar configuración de formulario Opciones Alineación vertic…" at bounding box center [206, 438] width 257 height 588
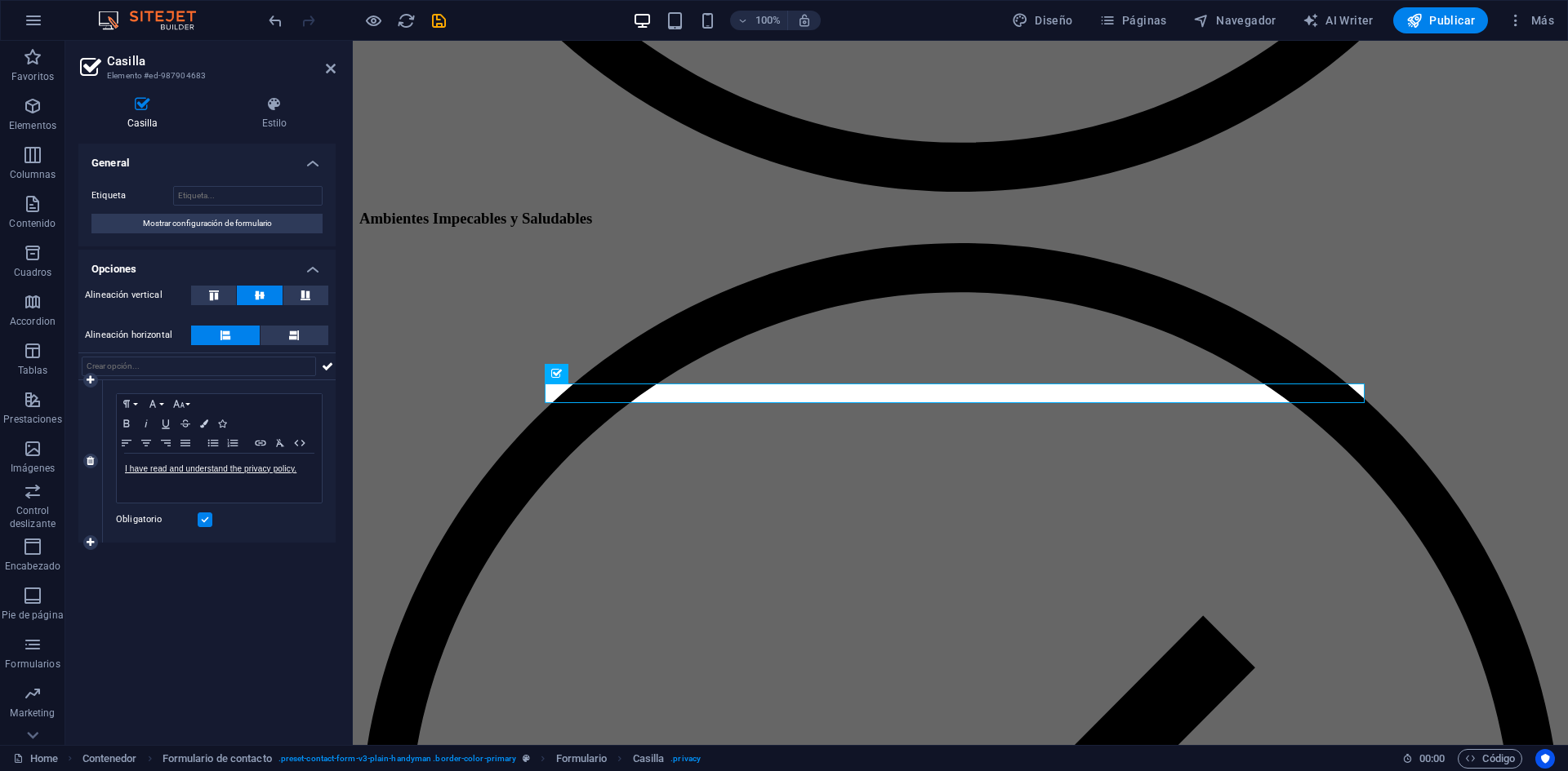
click at [201, 524] on label at bounding box center [205, 519] width 15 height 15
click at [0, 0] on input "Obligatorio" at bounding box center [0, 0] width 0 height 0
click at [614, 372] on icon at bounding box center [614, 374] width 9 height 18
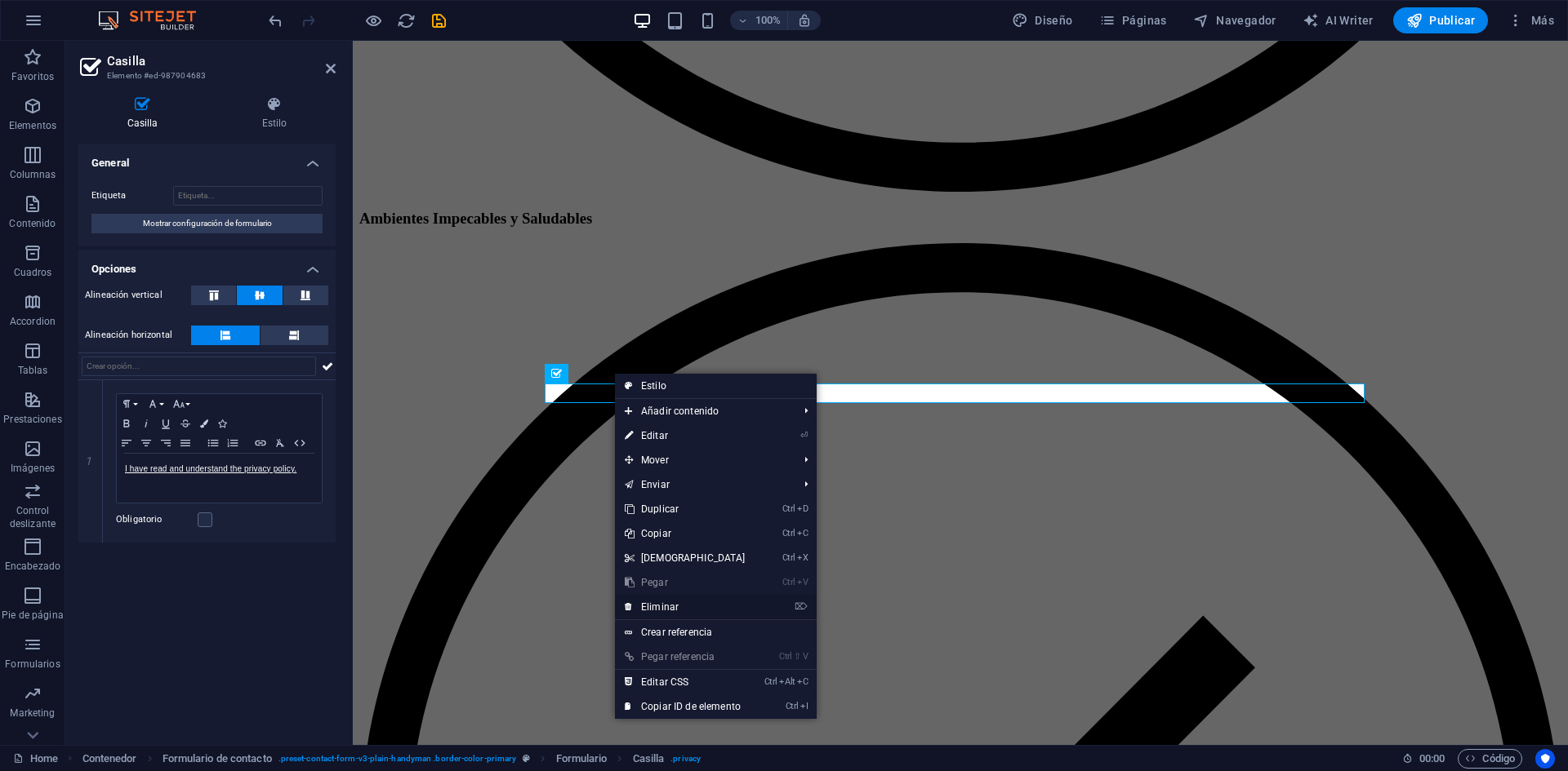
click at [670, 604] on link "⌦ Eliminar" at bounding box center [685, 606] width 140 height 24
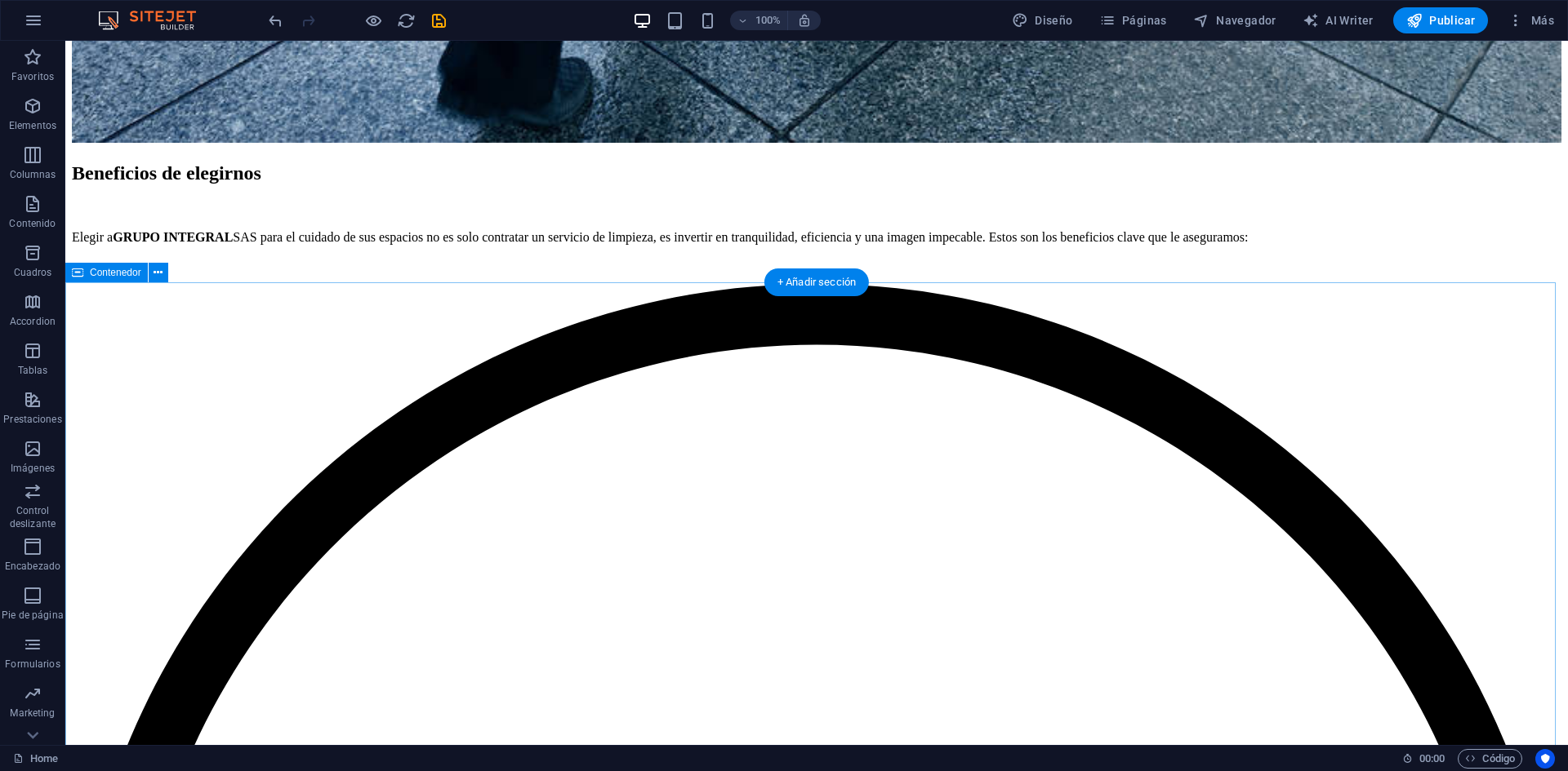
scroll to position [4561, 0]
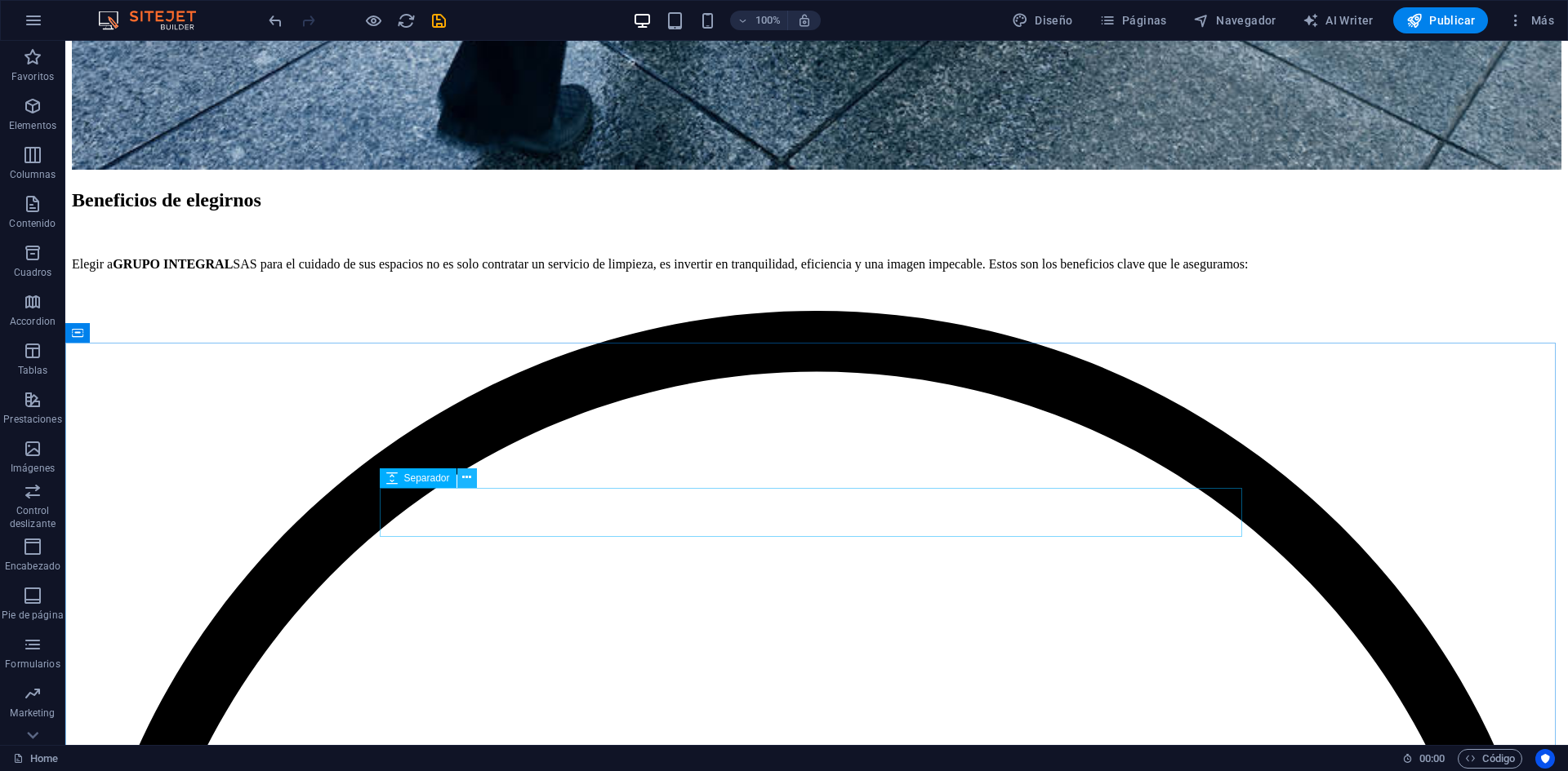
click at [463, 477] on icon at bounding box center [467, 478] width 9 height 18
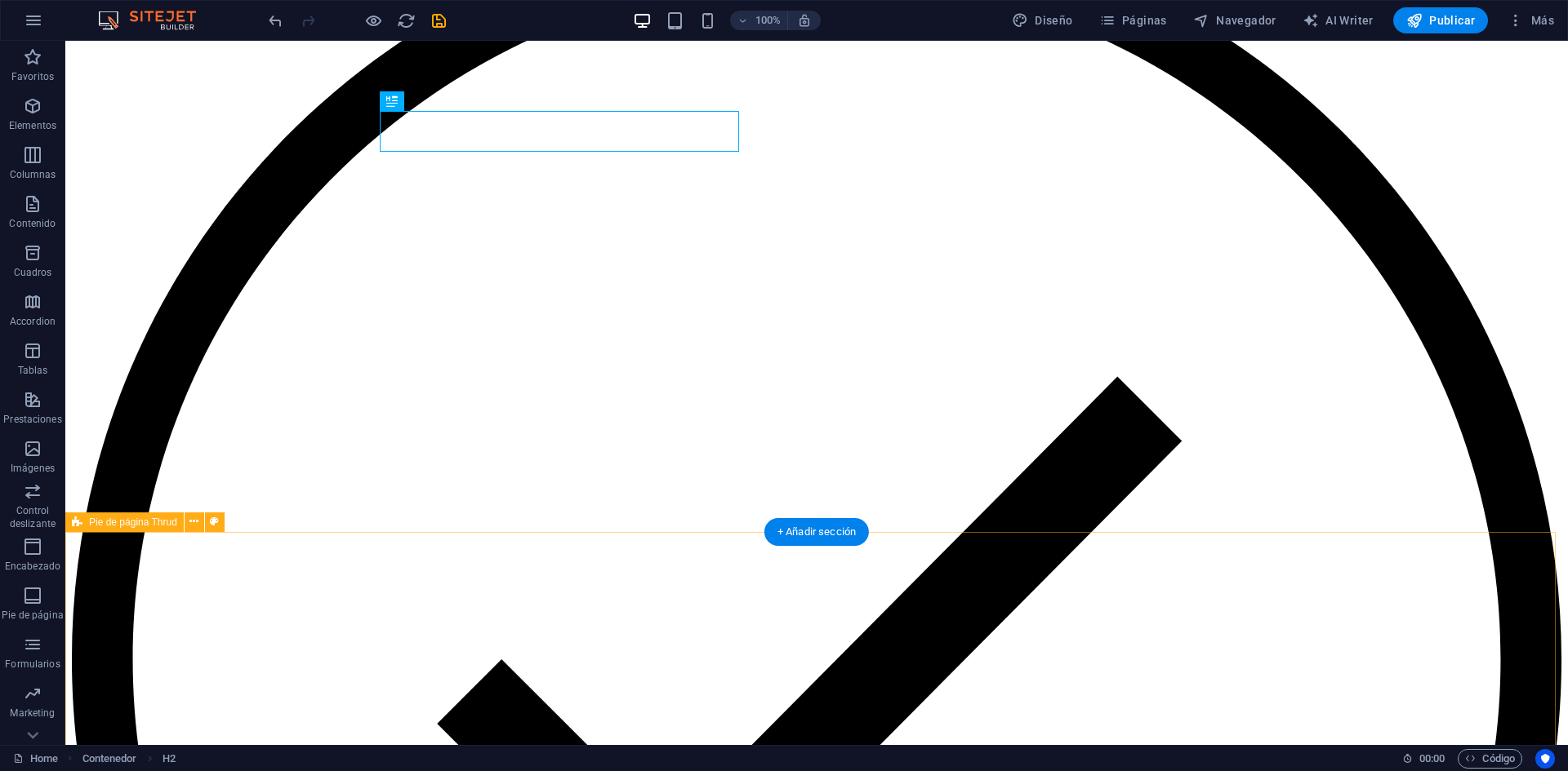
scroll to position [4961, 0]
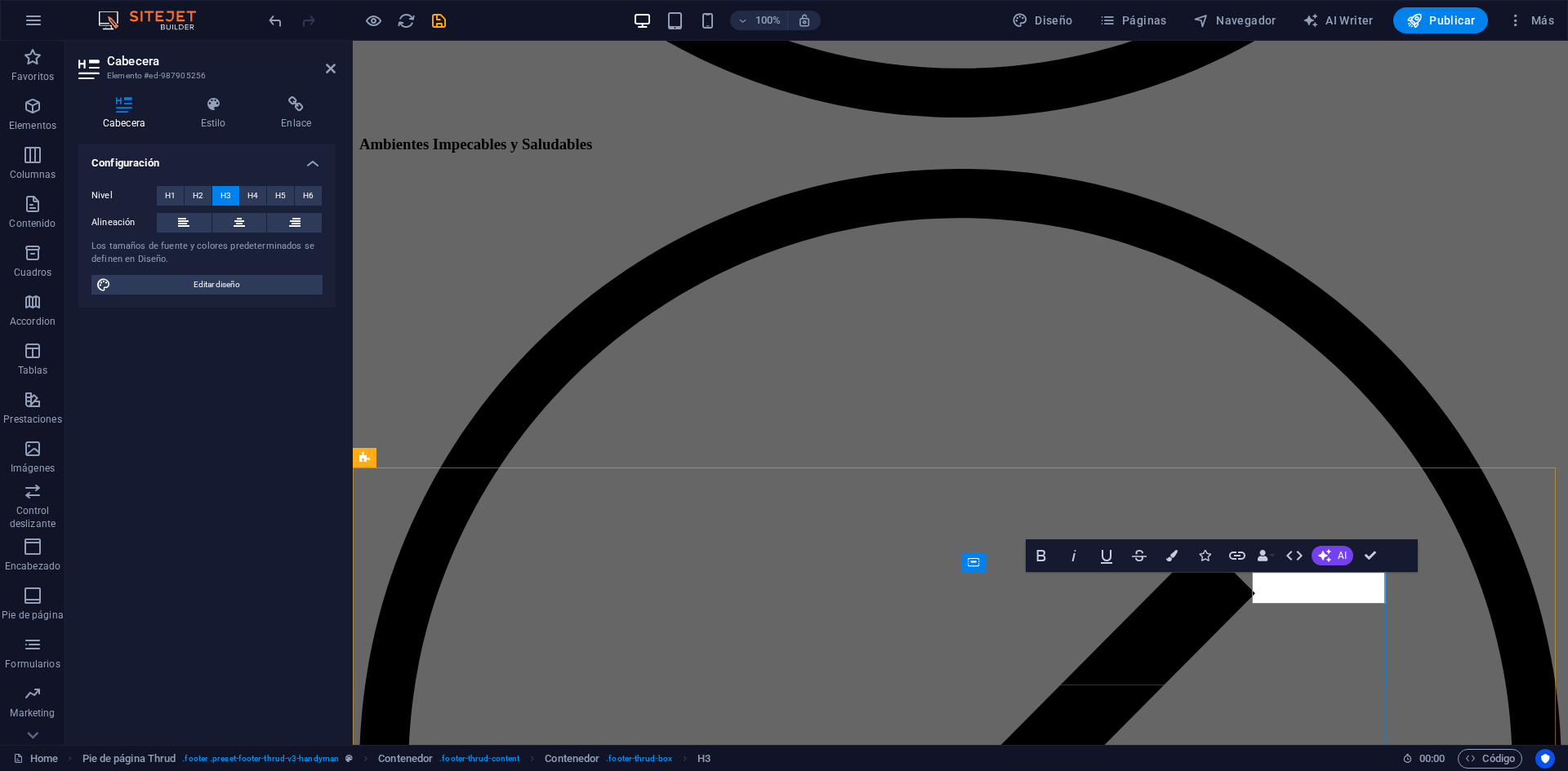
scroll to position [0, 1]
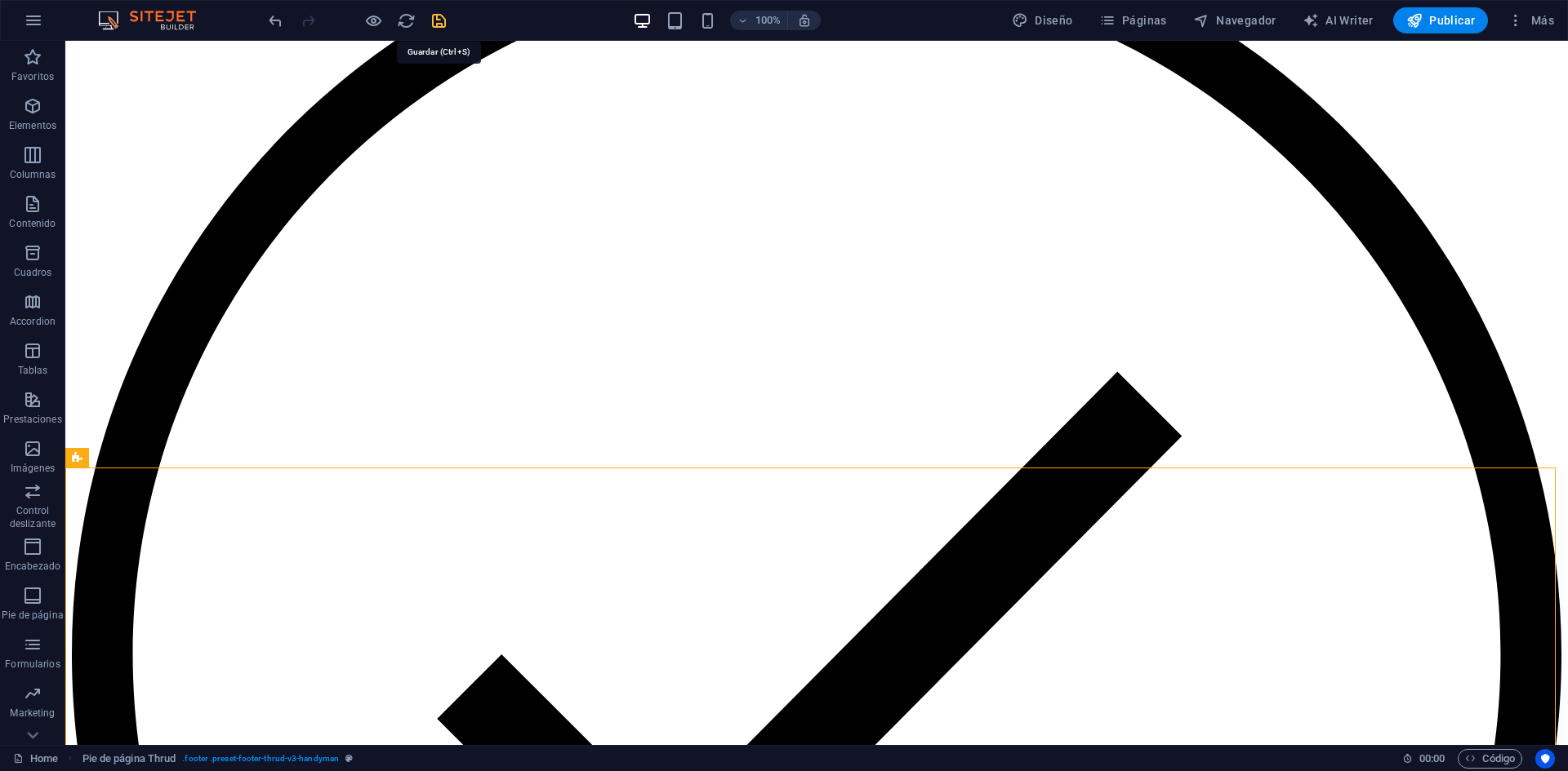
click at [436, 18] on icon "save" at bounding box center [438, 20] width 19 height 18
